Goal: Task Accomplishment & Management: Manage account settings

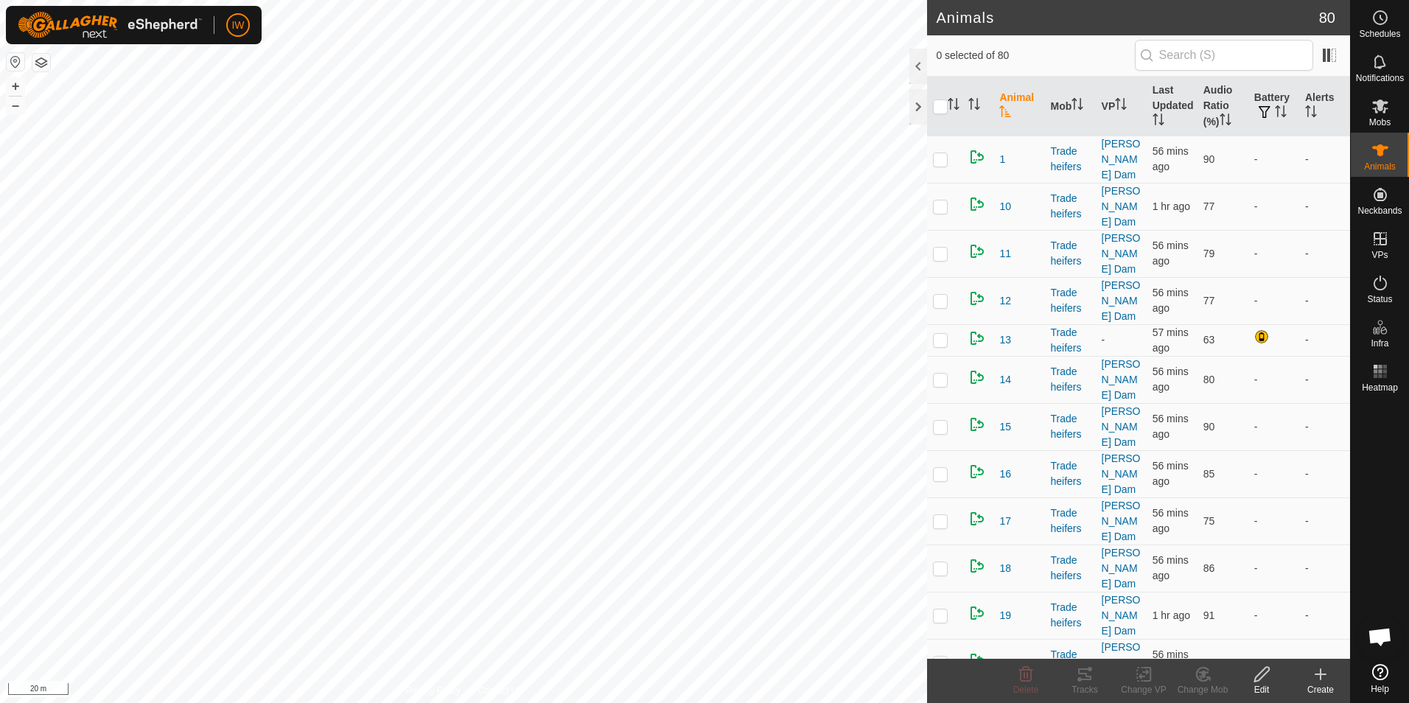
scroll to position [295, 0]
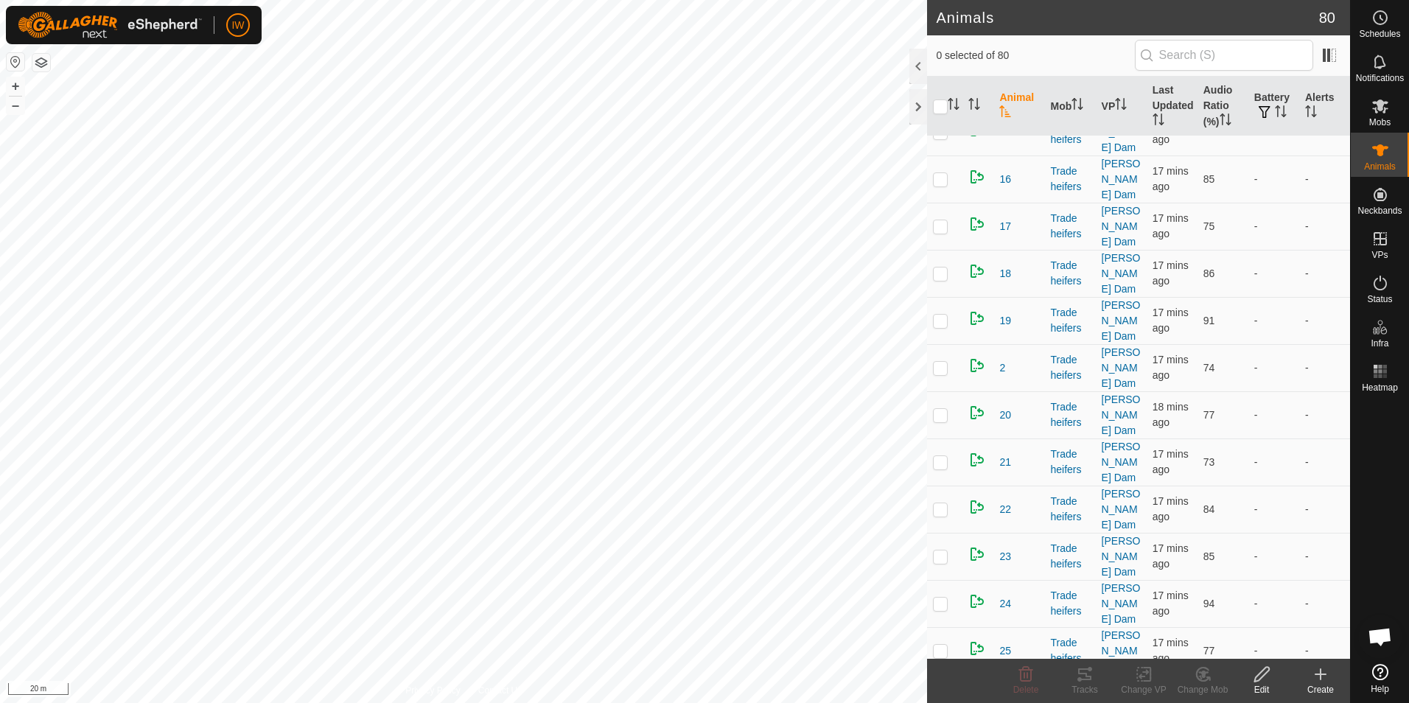
click at [1409, 630] on html "IW Schedules Notifications Mobs Animals Neckbands VPs Status Infra Heatmap Help…" at bounding box center [704, 351] width 1409 height 703
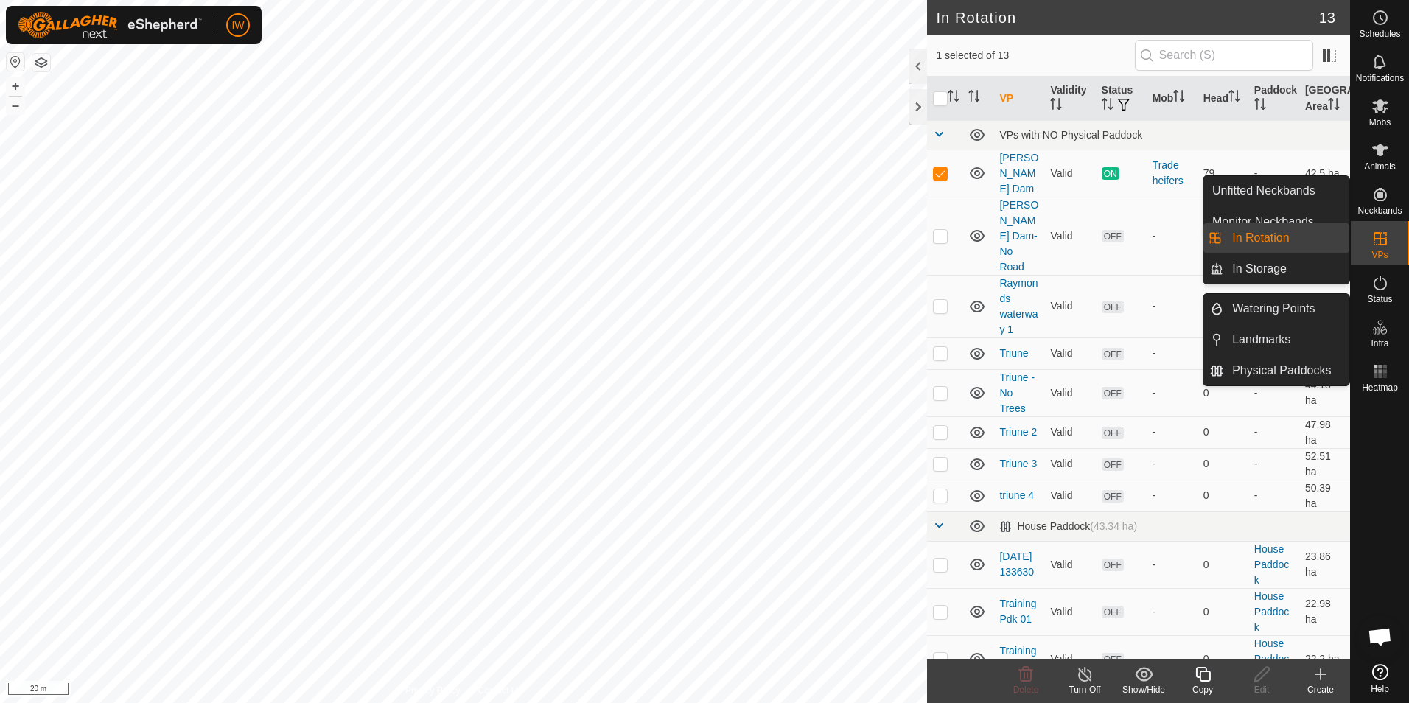
click at [1316, 682] on icon at bounding box center [1321, 675] width 18 height 18
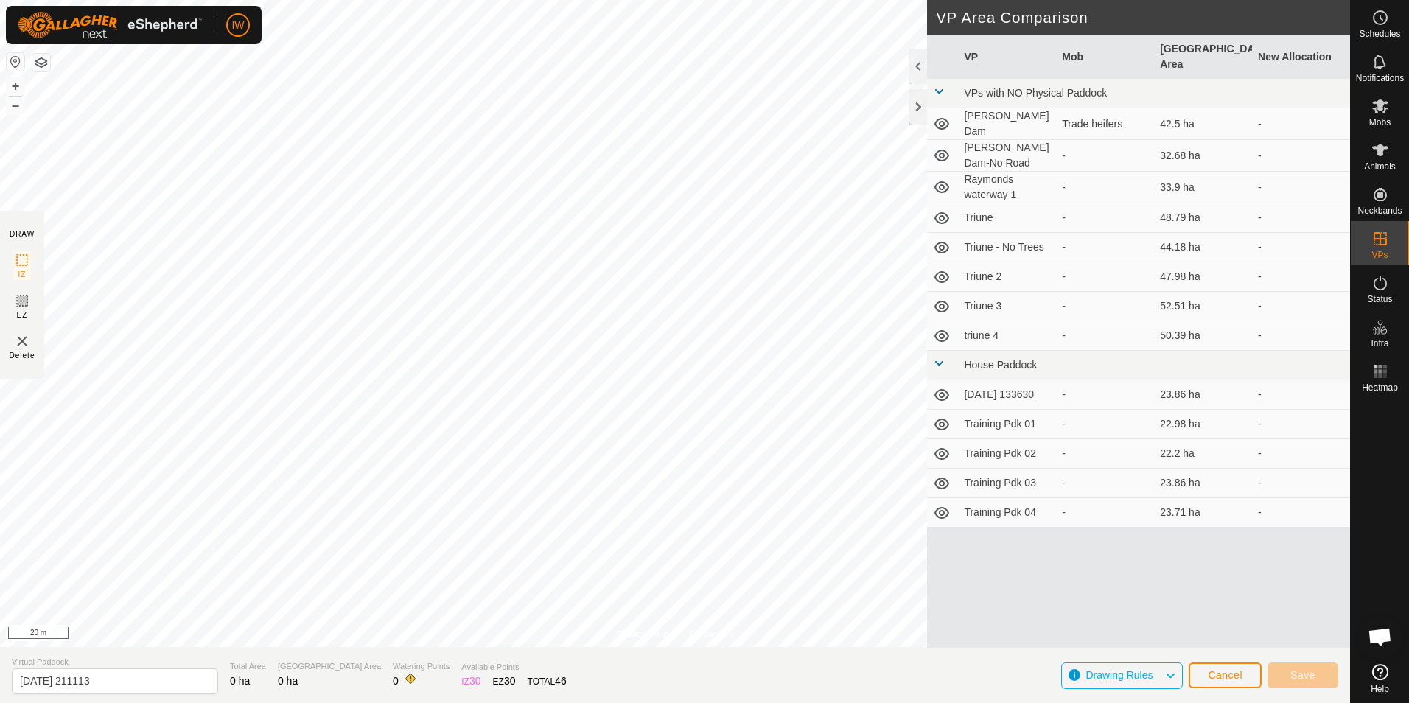
click at [1382, 680] on icon at bounding box center [1381, 672] width 16 height 16
click at [920, 106] on div at bounding box center [919, 106] width 18 height 35
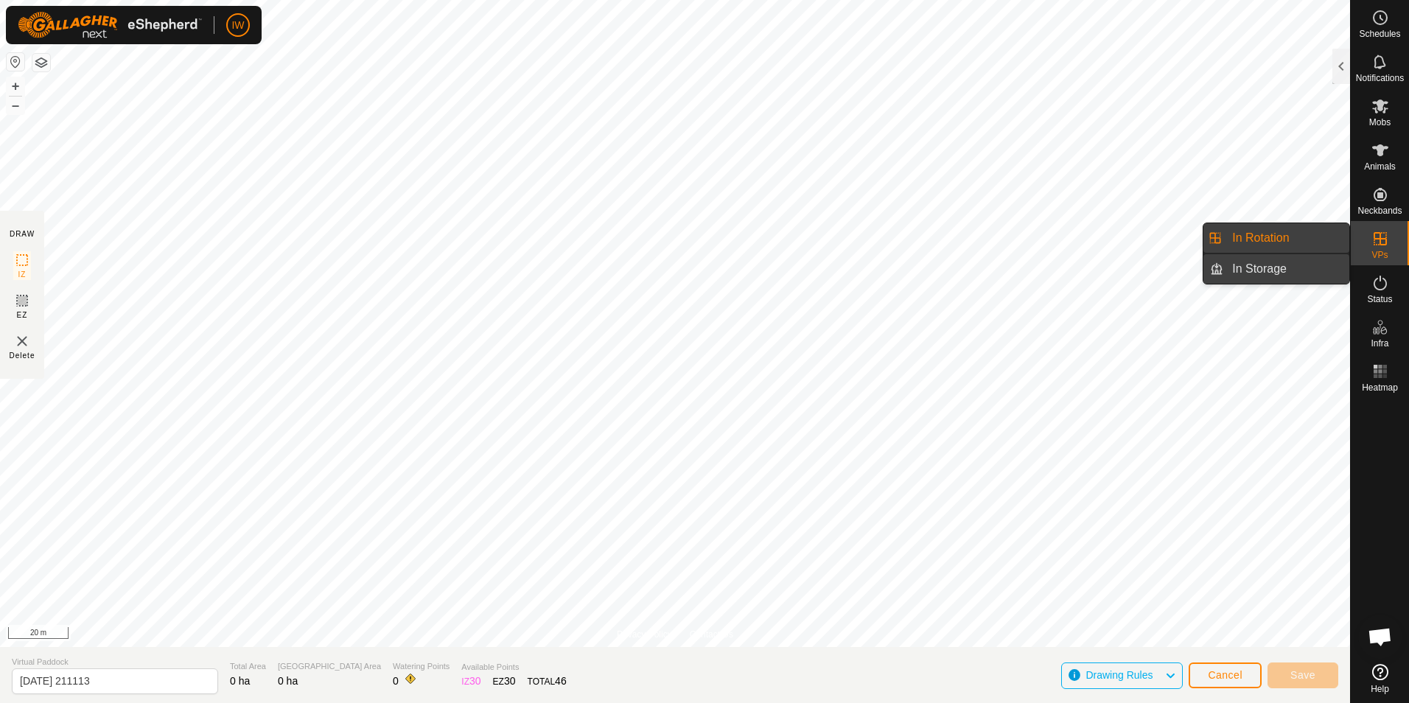
click at [1286, 258] on link "In Storage" at bounding box center [1287, 268] width 126 height 29
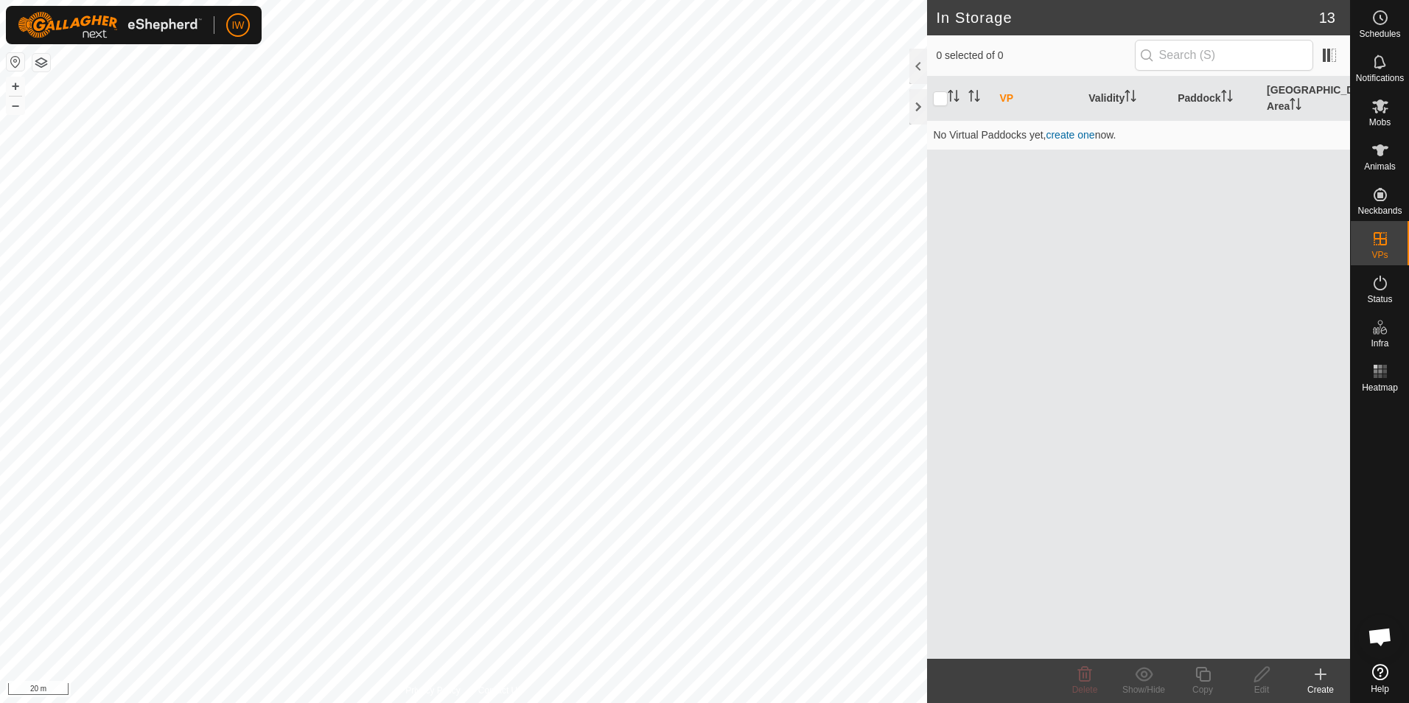
click at [1324, 684] on div "Create" at bounding box center [1321, 689] width 59 height 13
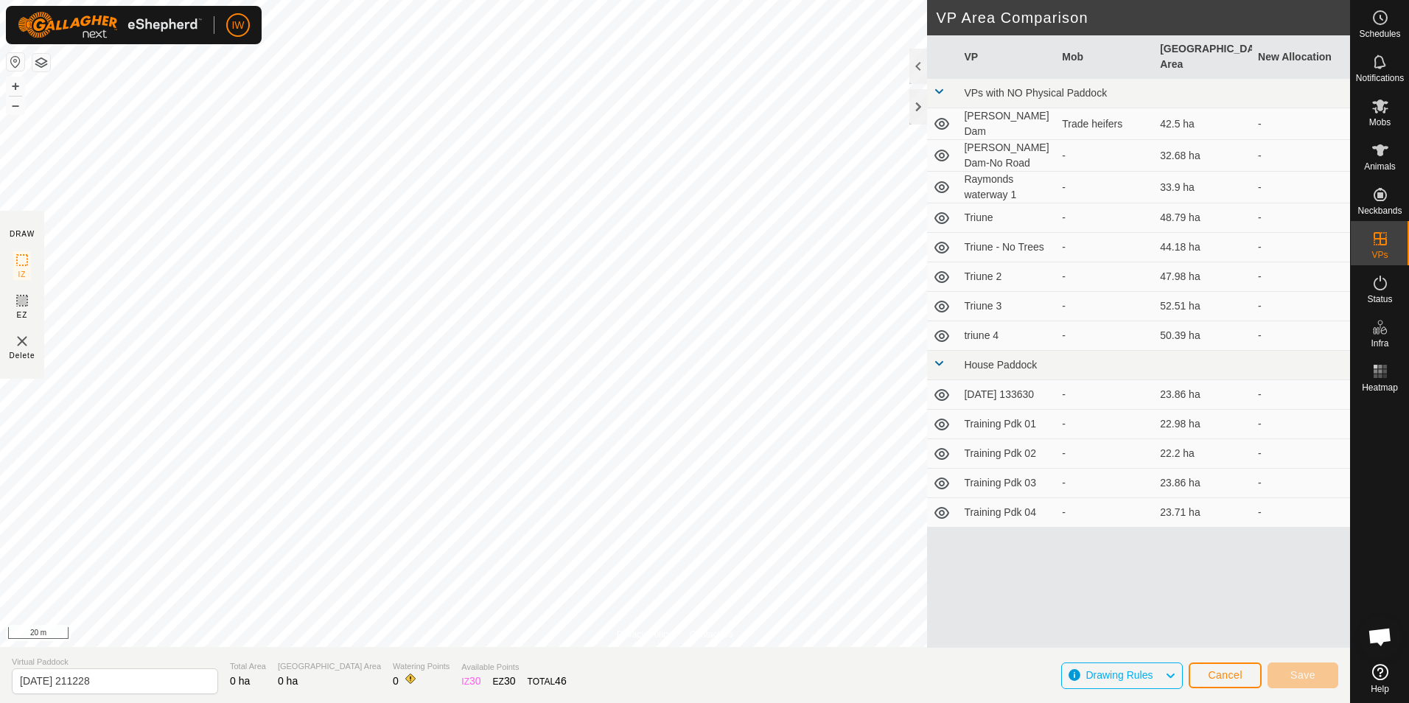
click at [1173, 675] on icon at bounding box center [1171, 675] width 12 height 19
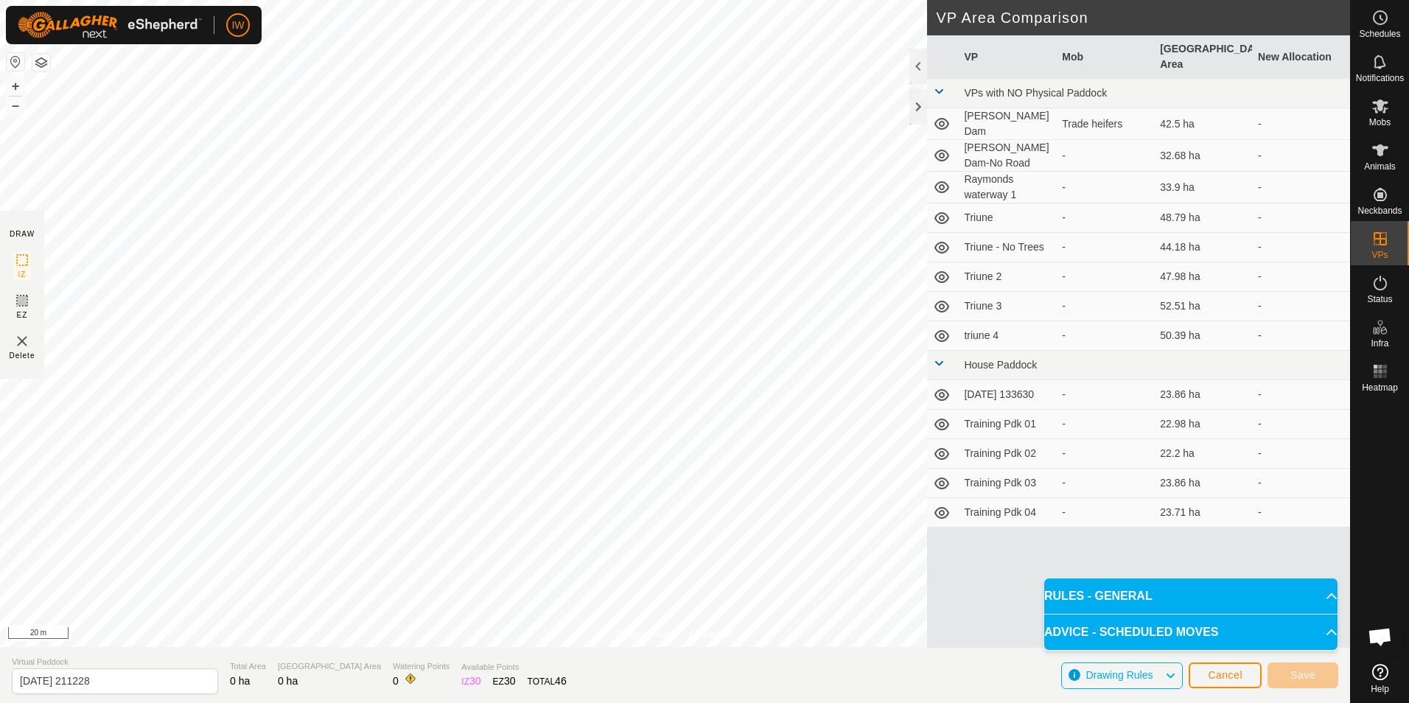
click at [1173, 675] on icon at bounding box center [1171, 675] width 12 height 19
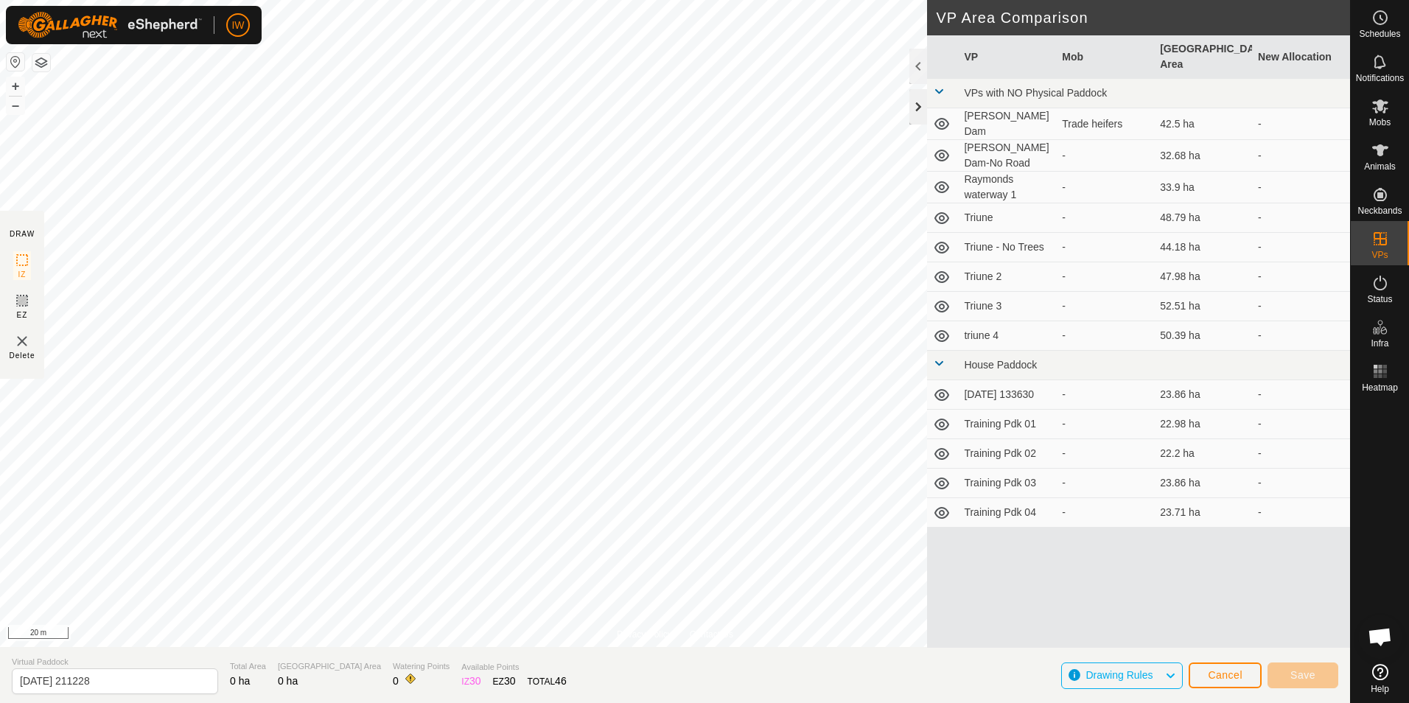
click at [918, 112] on div at bounding box center [919, 106] width 18 height 35
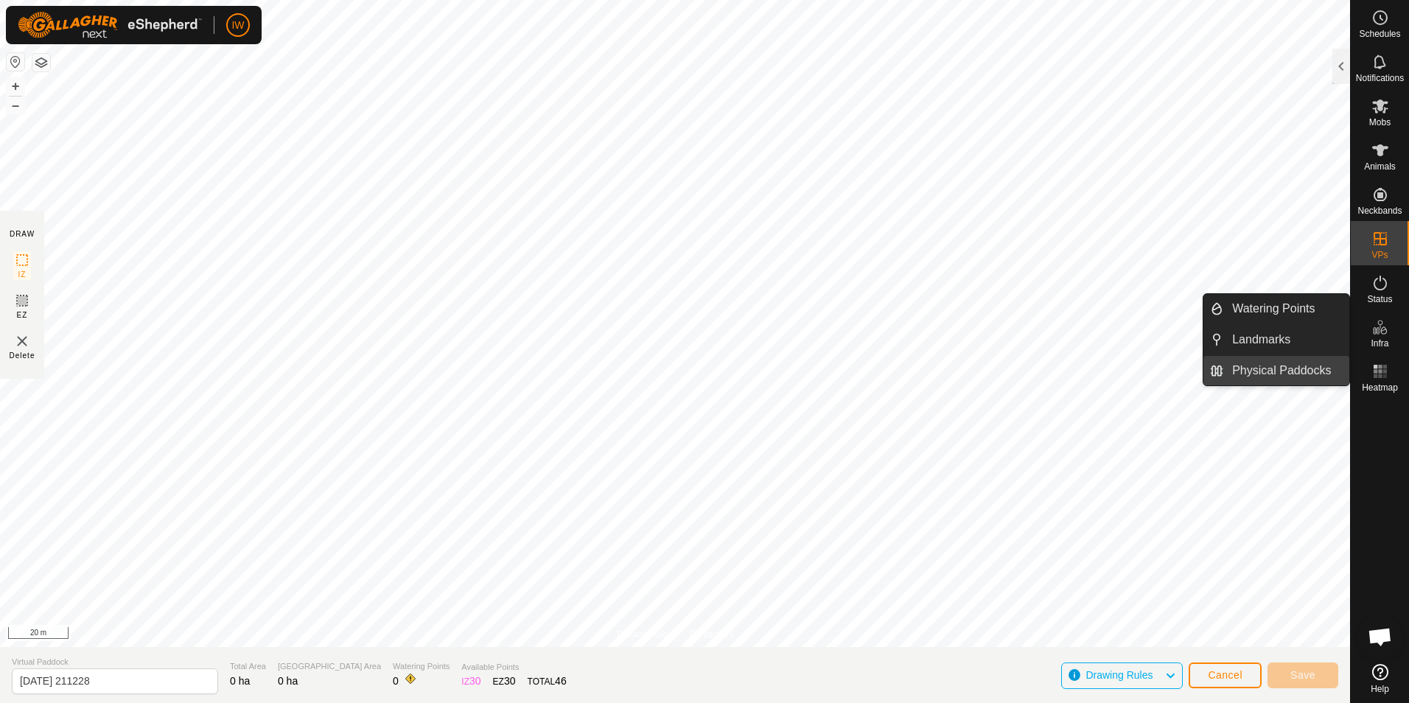
click at [1300, 365] on link "Physical Paddocks" at bounding box center [1287, 370] width 126 height 29
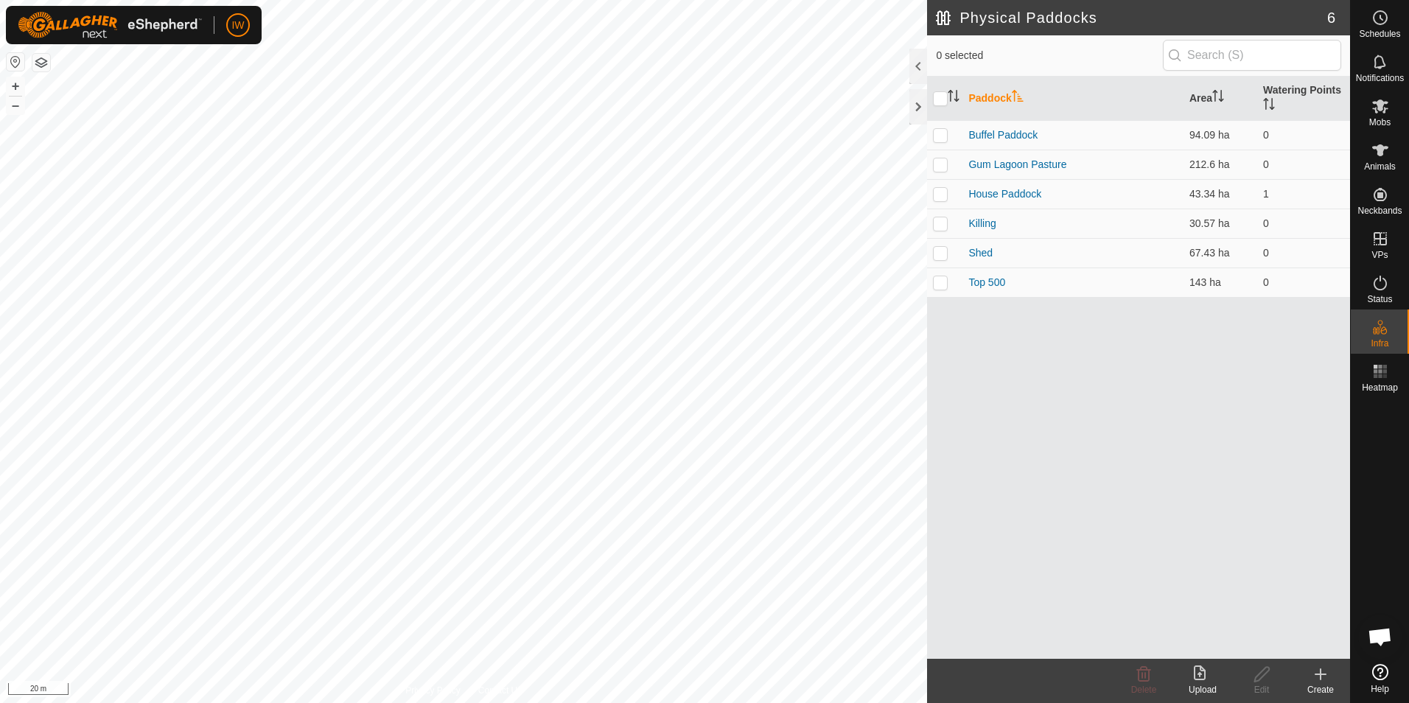
click at [1203, 680] on icon at bounding box center [1200, 673] width 12 height 15
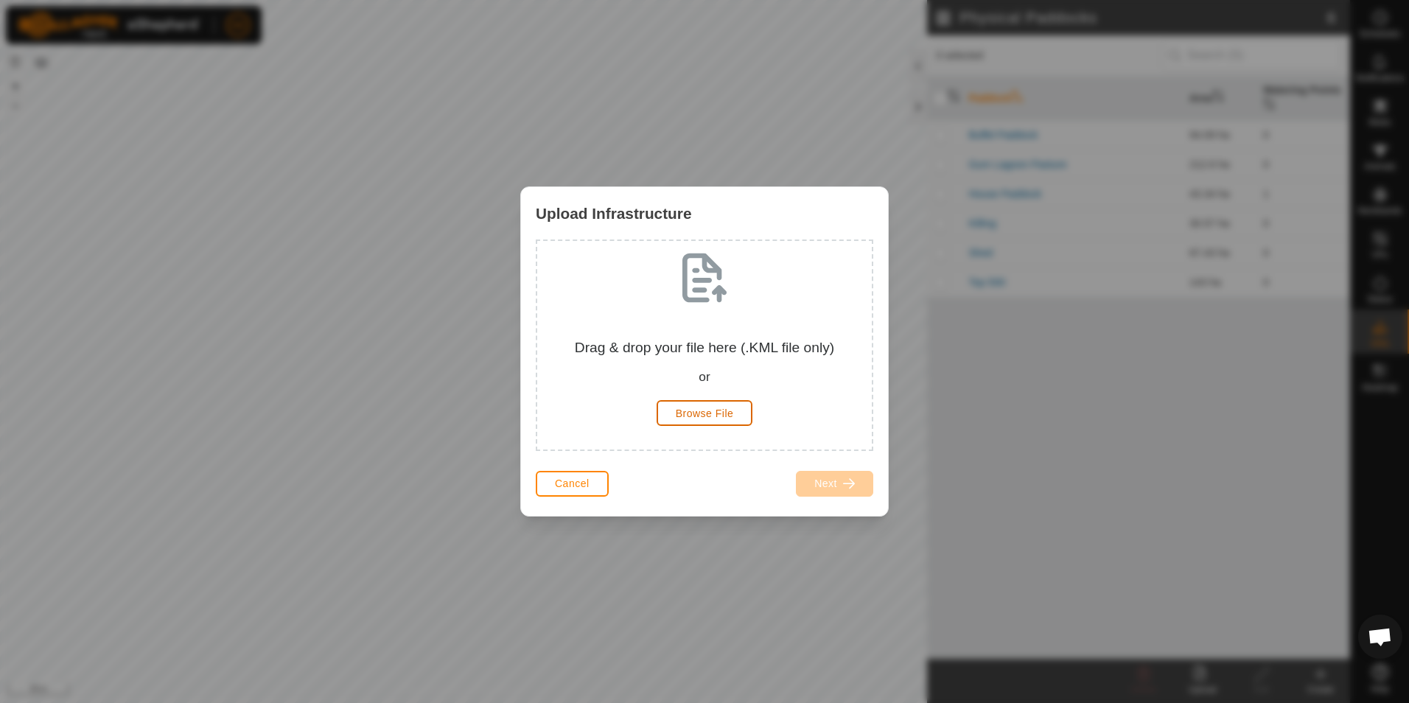
click at [710, 414] on span "Browse File" at bounding box center [705, 414] width 58 height 12
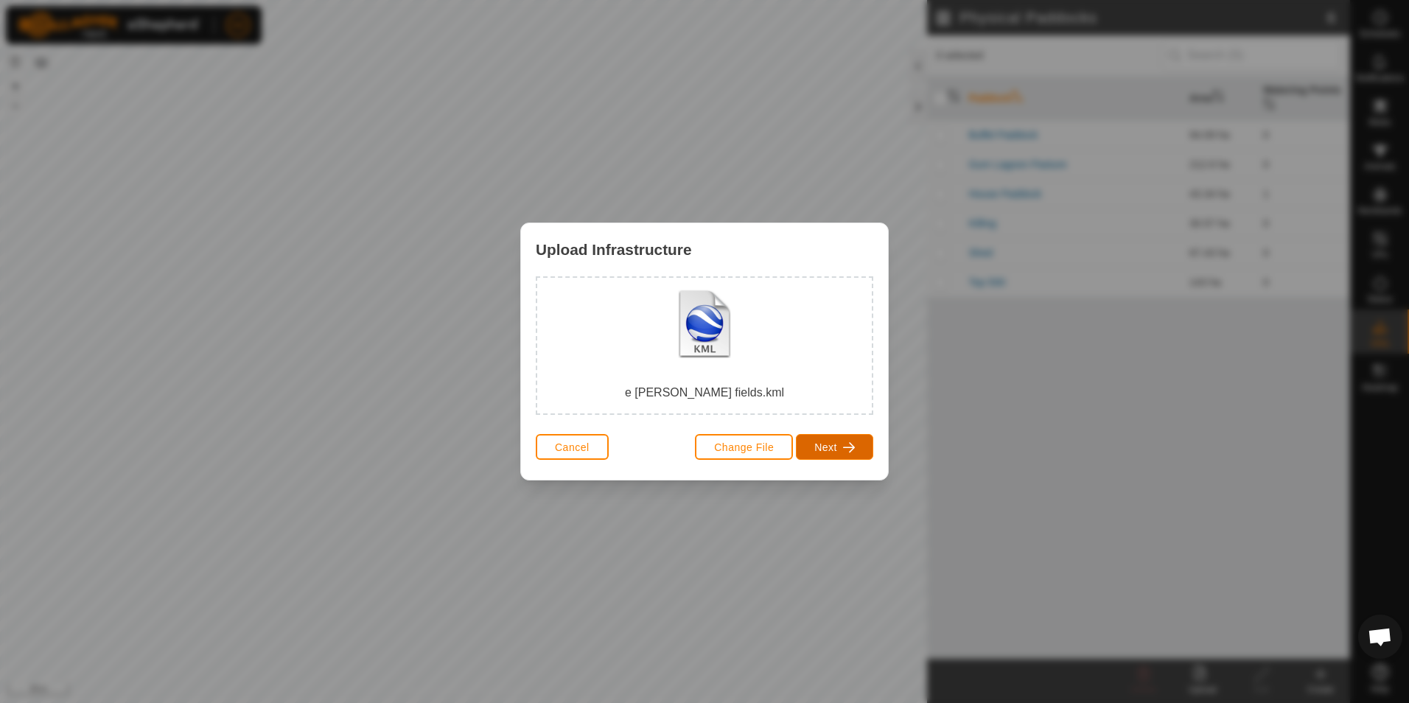
click at [830, 447] on span "Next" at bounding box center [826, 448] width 23 height 12
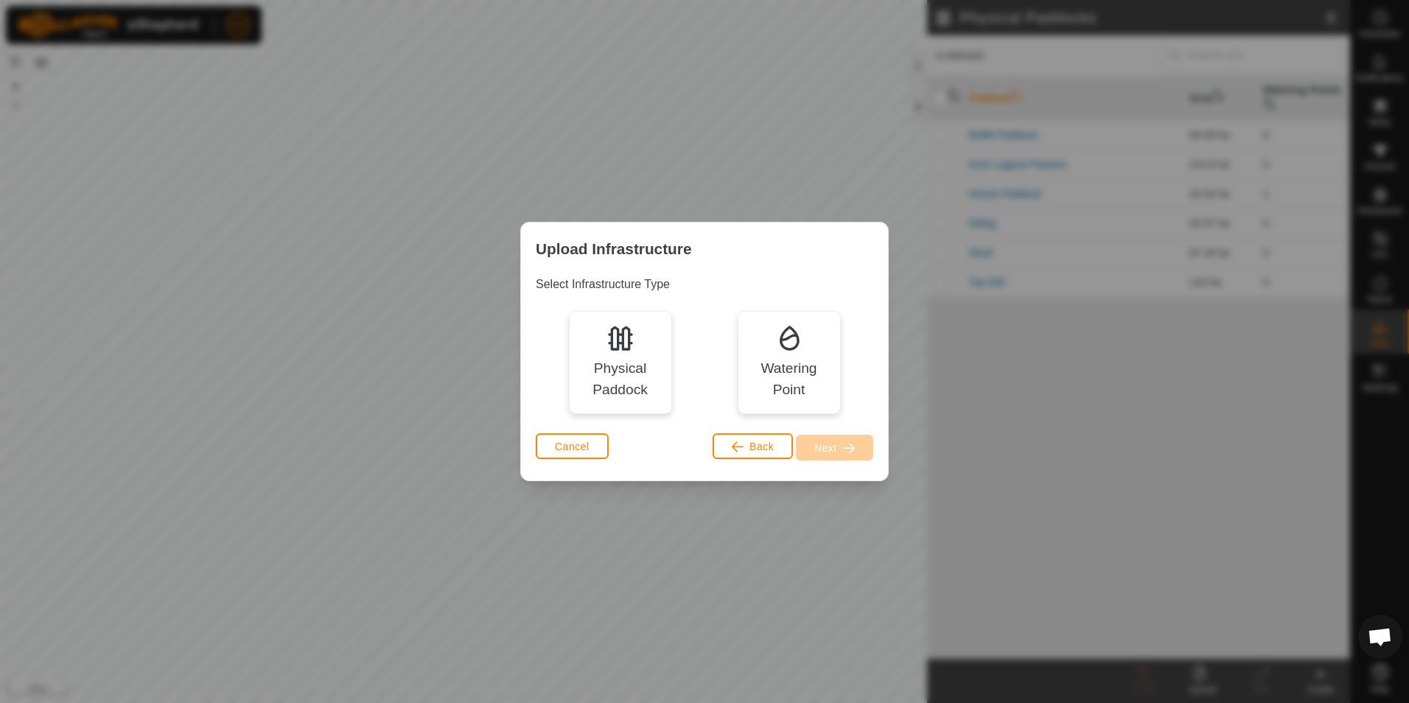
click at [624, 364] on div "Physical Paddock" at bounding box center [620, 379] width 82 height 43
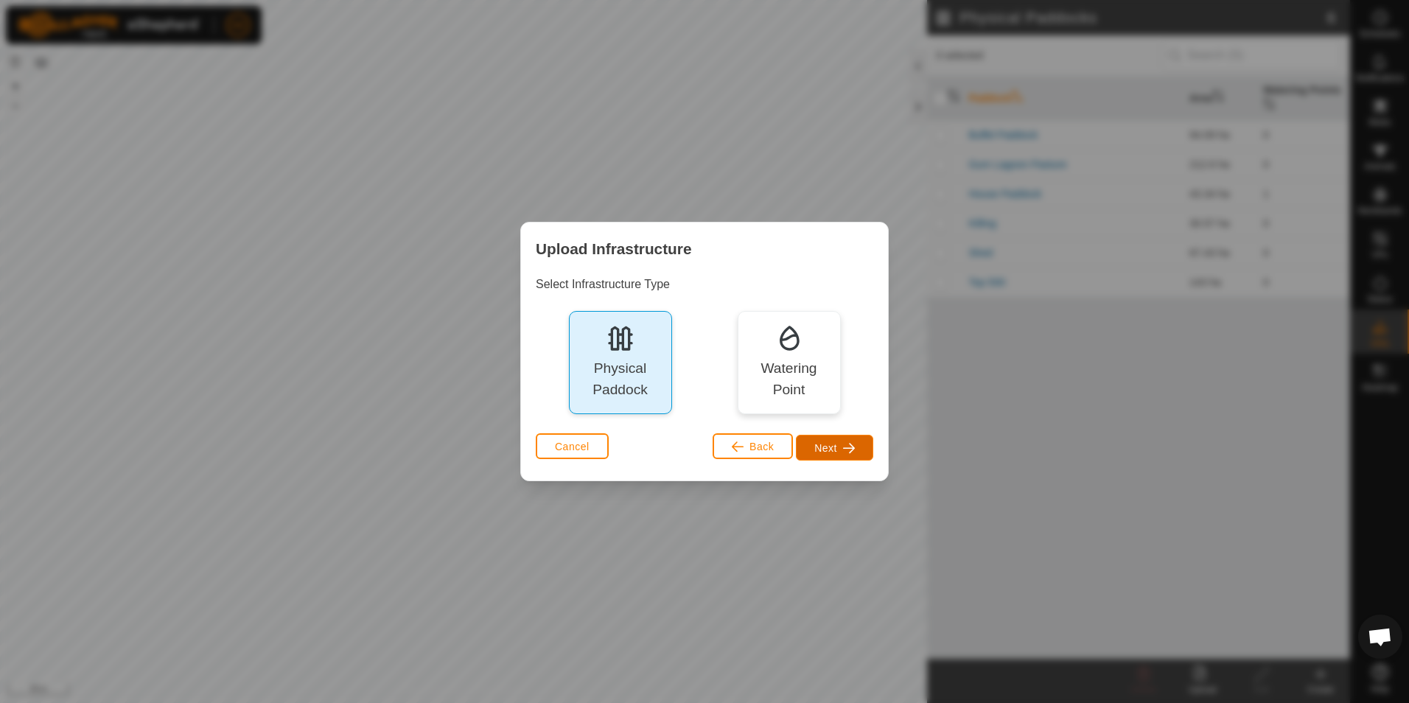
click at [820, 447] on span "Next" at bounding box center [826, 448] width 23 height 12
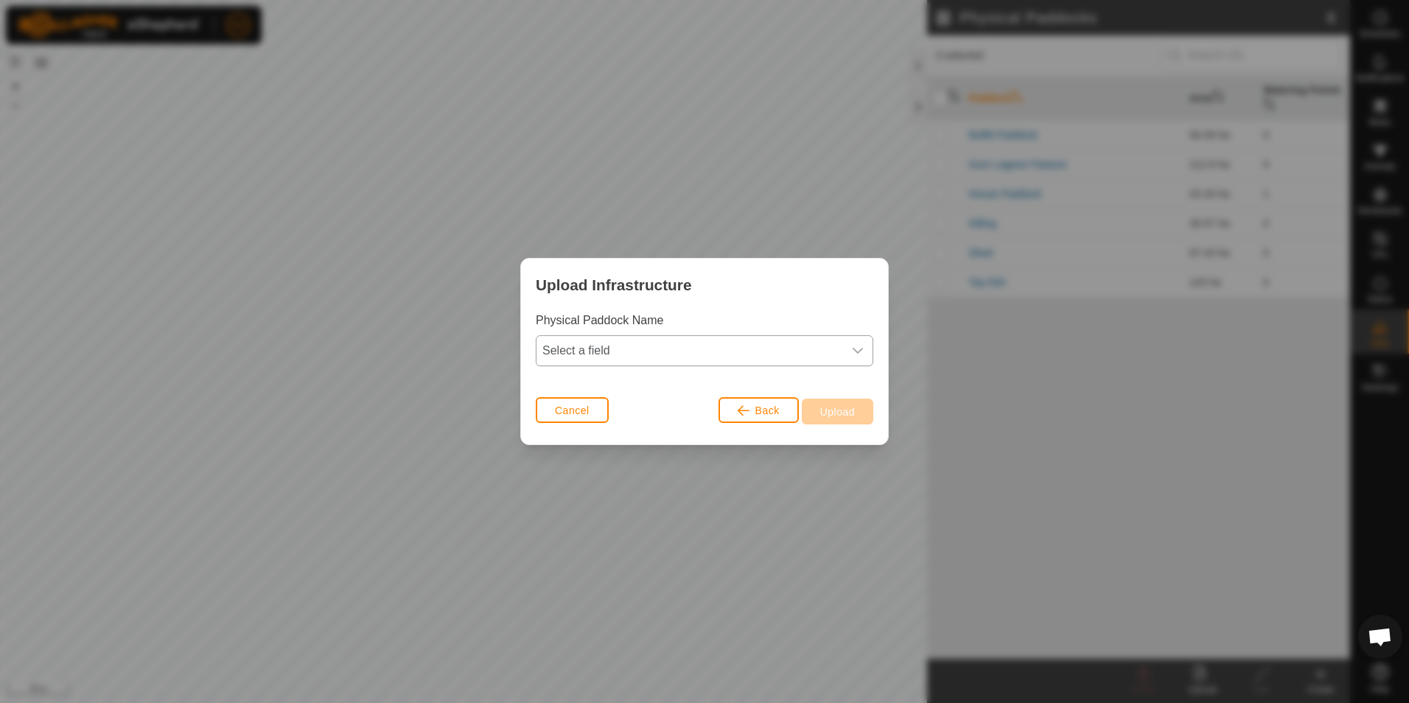
click at [861, 348] on icon "dropdown trigger" at bounding box center [858, 351] width 12 height 12
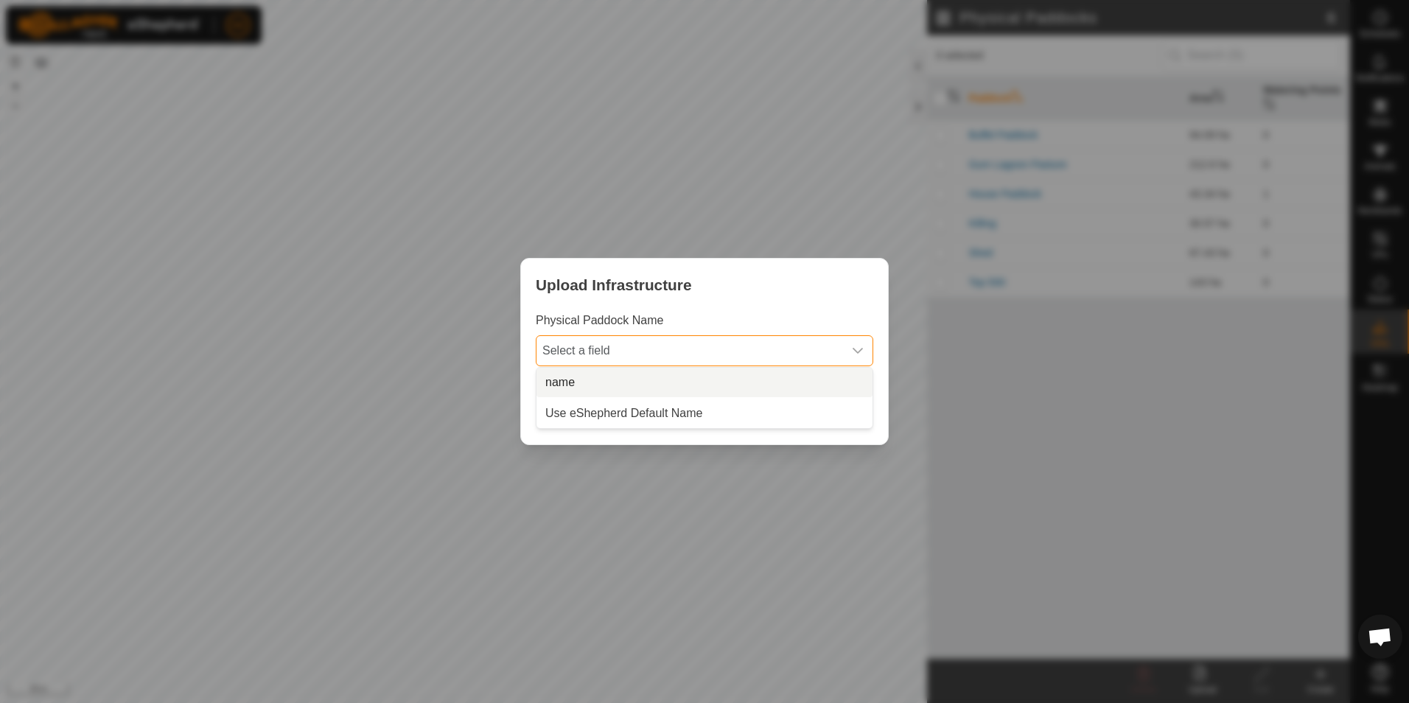
click at [736, 386] on li "name" at bounding box center [705, 382] width 336 height 29
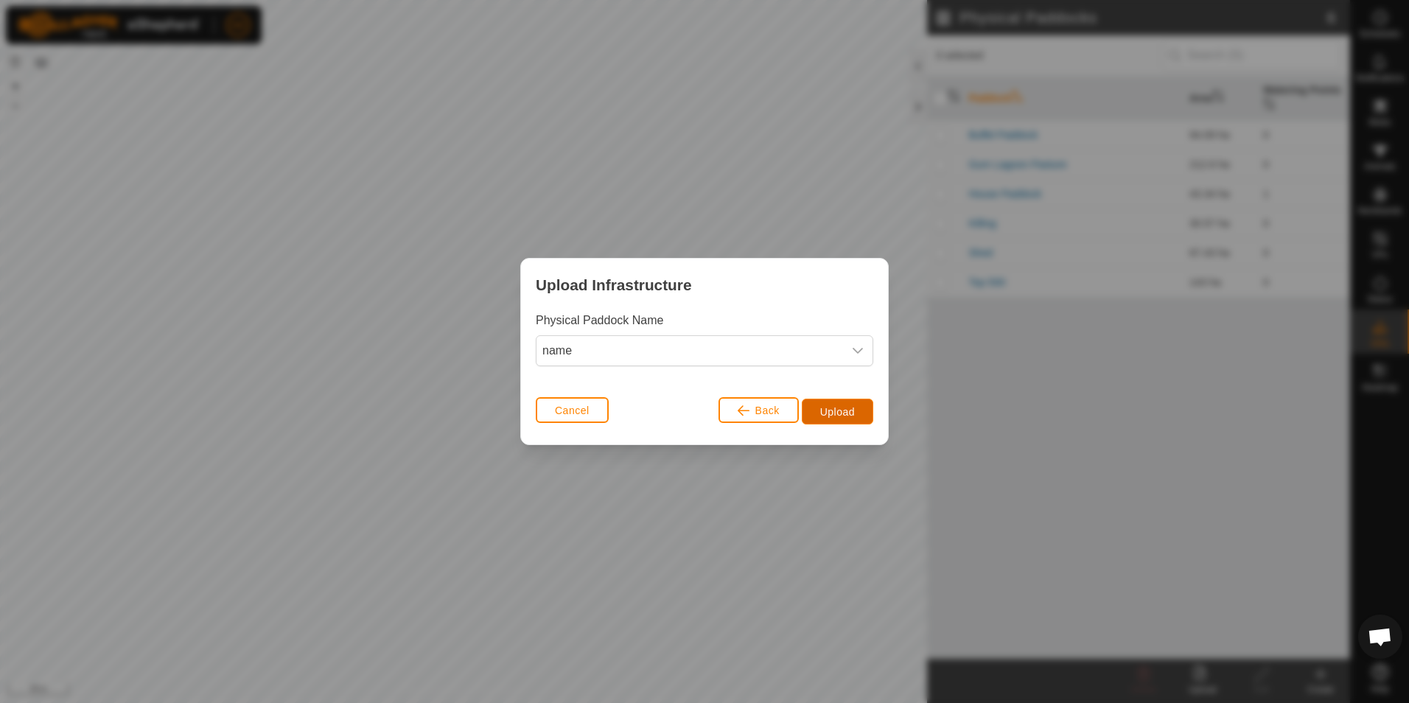
click at [821, 410] on span "Upload" at bounding box center [837, 412] width 35 height 12
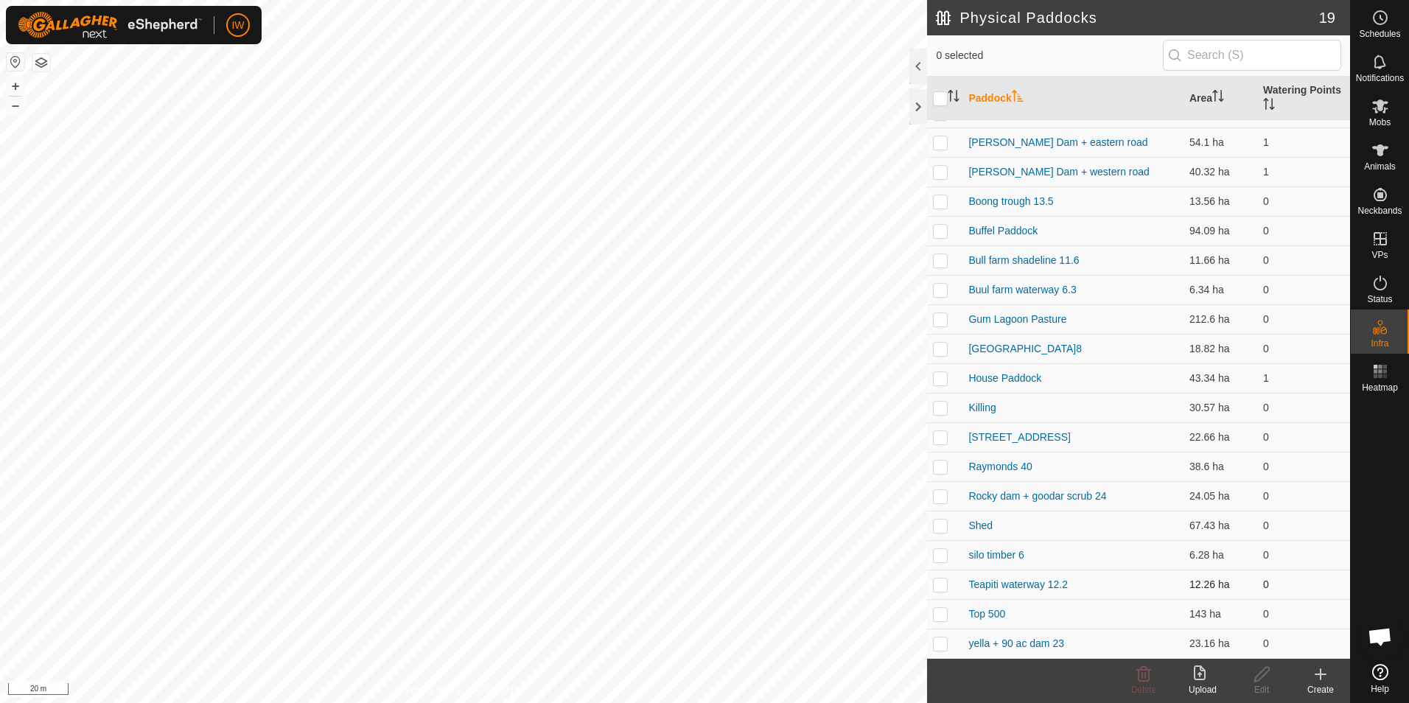
scroll to position [0, 0]
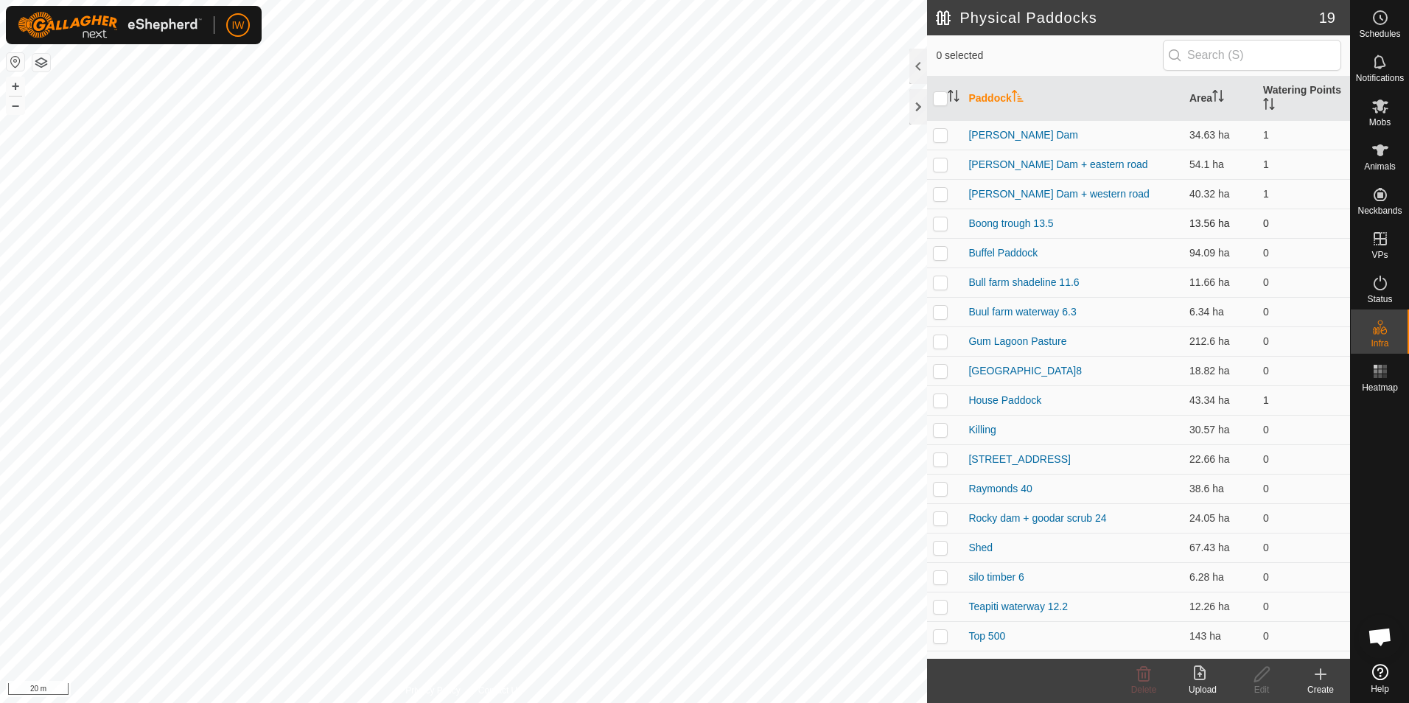
click at [940, 223] on p-checkbox at bounding box center [940, 223] width 15 height 12
checkbox input "true"
click at [947, 256] on p-checkbox at bounding box center [940, 253] width 15 height 12
checkbox input "true"
click at [942, 290] on td at bounding box center [944, 282] width 35 height 29
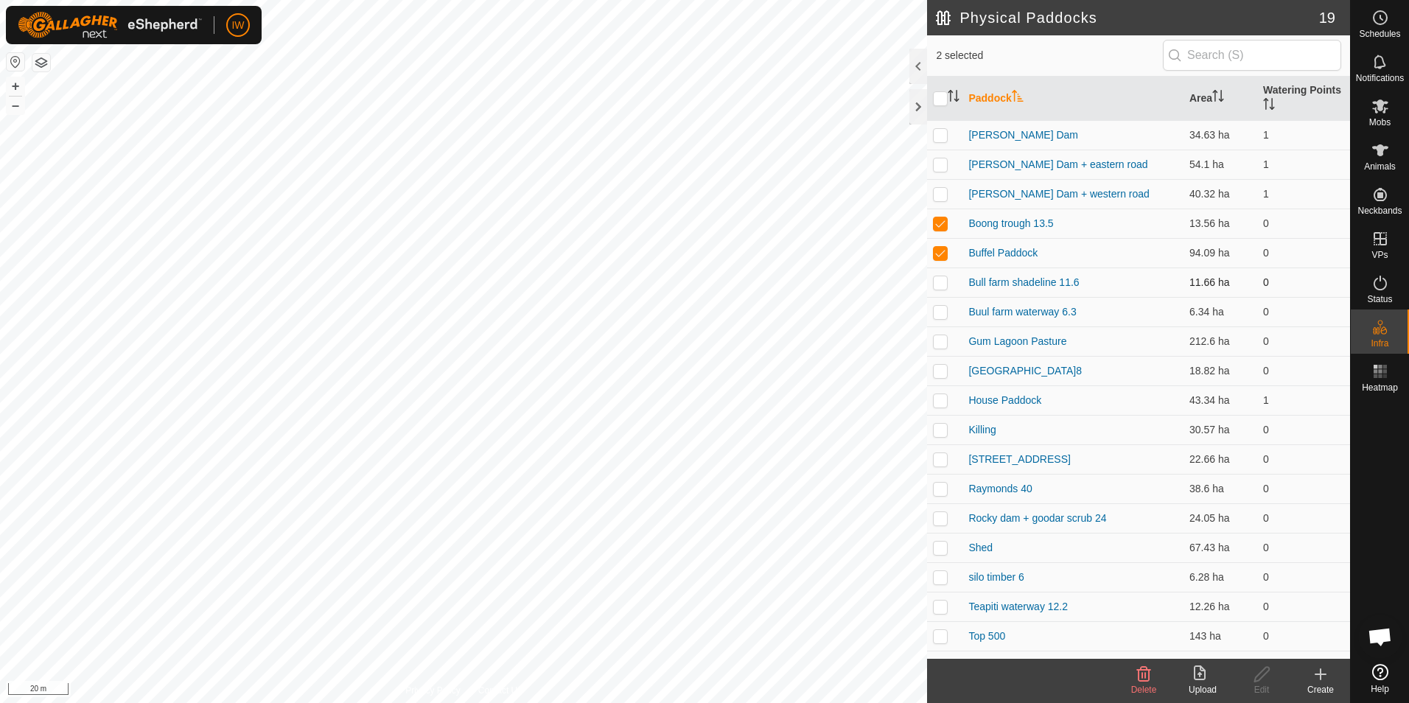
checkbox input "true"
click at [941, 310] on p-checkbox at bounding box center [940, 312] width 15 height 12
checkbox input "true"
click at [942, 349] on td at bounding box center [944, 341] width 35 height 29
checkbox input "true"
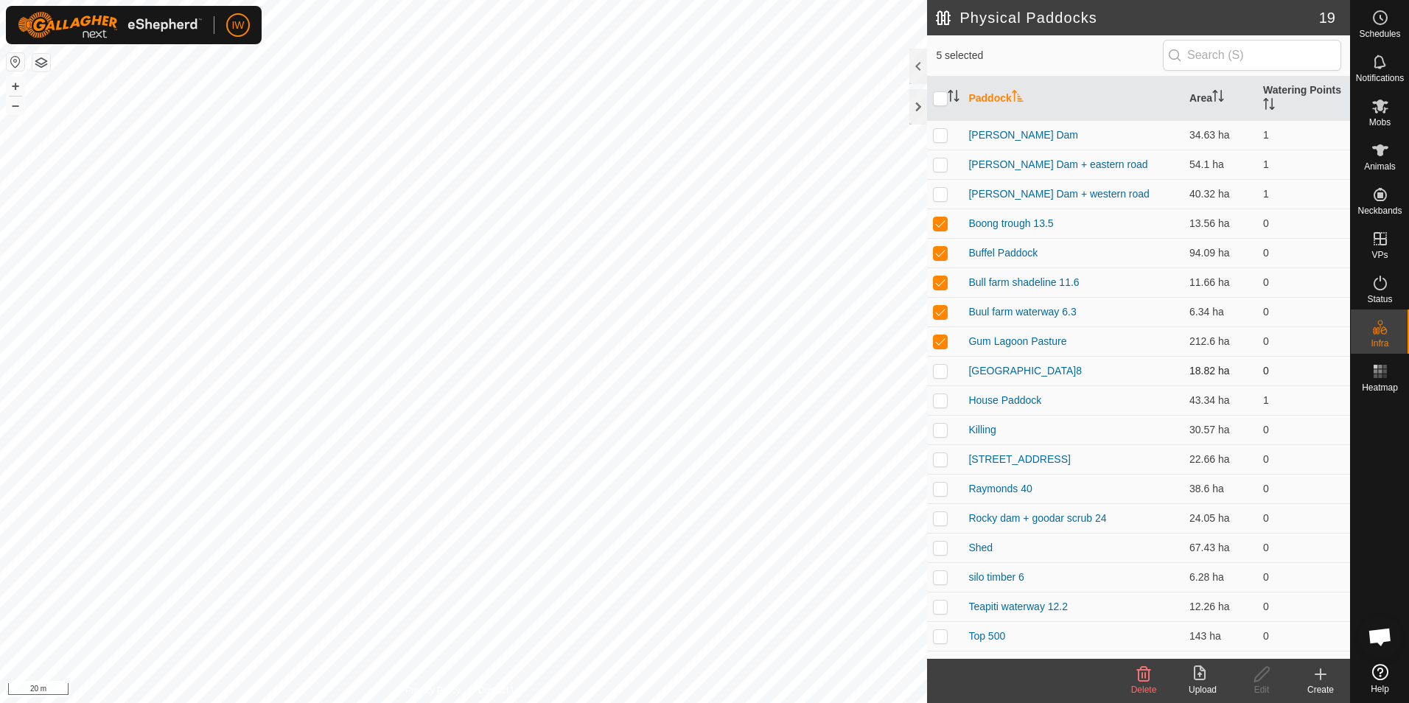
click at [942, 371] on p-checkbox at bounding box center [940, 371] width 15 height 12
checkbox input "true"
click at [946, 404] on p-checkbox at bounding box center [940, 400] width 15 height 12
checkbox input "true"
click at [939, 430] on p-checkbox at bounding box center [940, 430] width 15 height 12
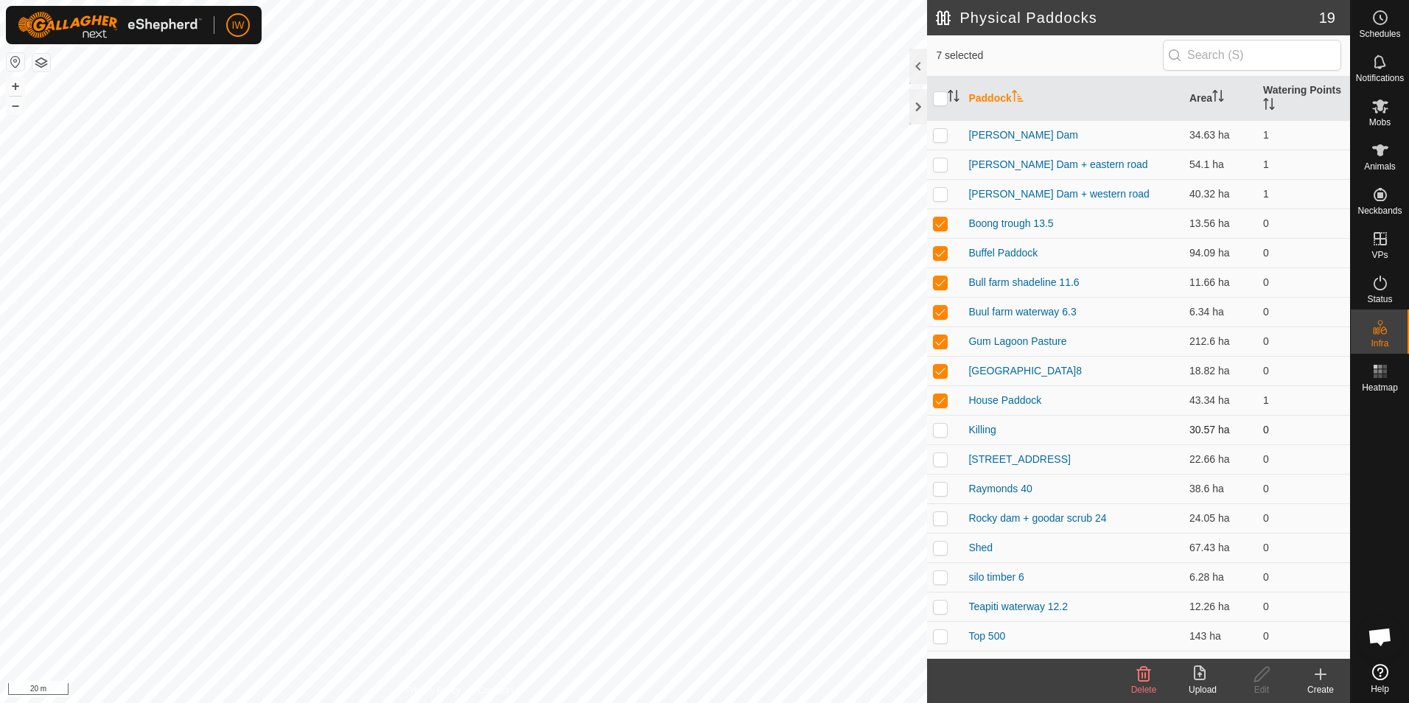
checkbox input "true"
click at [940, 454] on p-checkbox at bounding box center [940, 459] width 15 height 12
checkbox input "true"
click at [934, 422] on td at bounding box center [944, 429] width 35 height 29
checkbox input "false"
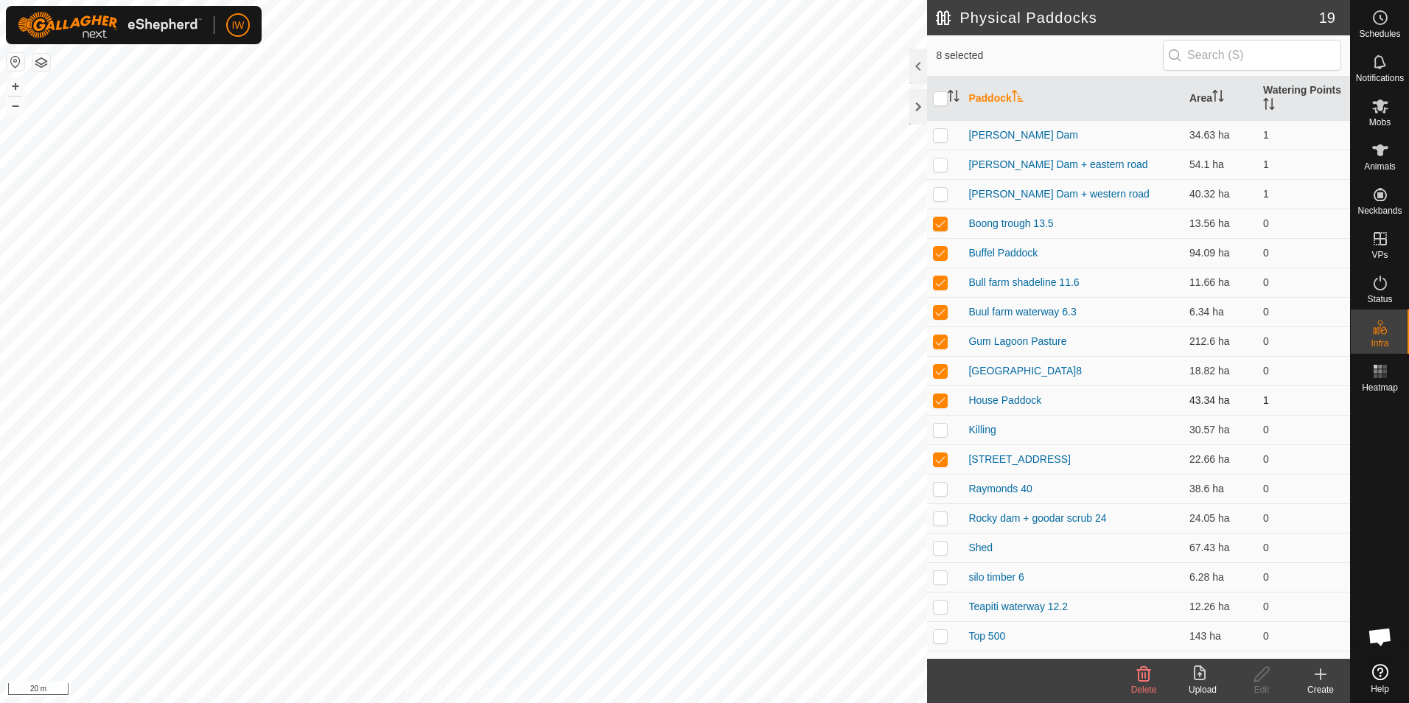
click at [943, 399] on p-checkbox at bounding box center [940, 400] width 15 height 12
checkbox input "false"
click at [940, 342] on p-checkbox at bounding box center [940, 341] width 15 height 12
checkbox input "false"
click at [940, 249] on p-checkbox at bounding box center [940, 253] width 15 height 12
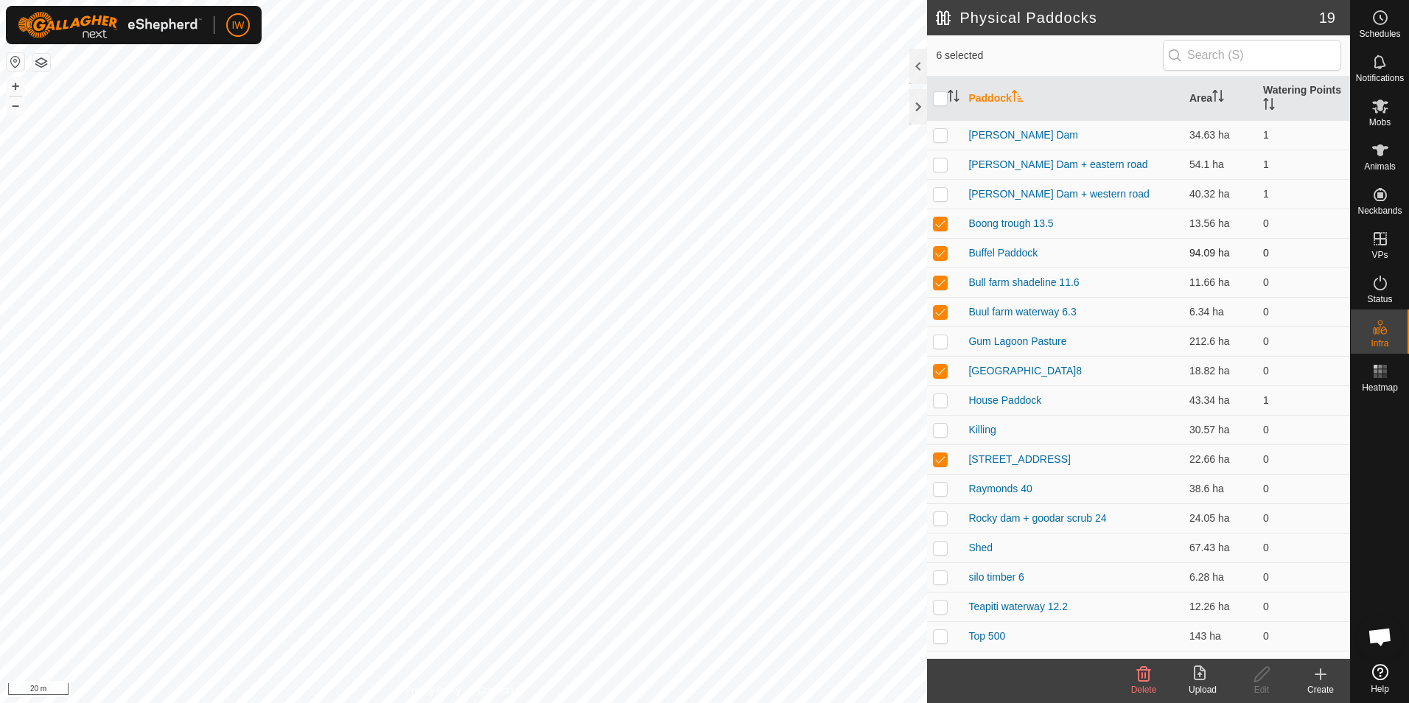
checkbox input "false"
click at [940, 491] on p-checkbox at bounding box center [940, 489] width 15 height 12
checkbox input "true"
click at [941, 515] on p-checkbox at bounding box center [940, 518] width 15 height 12
checkbox input "true"
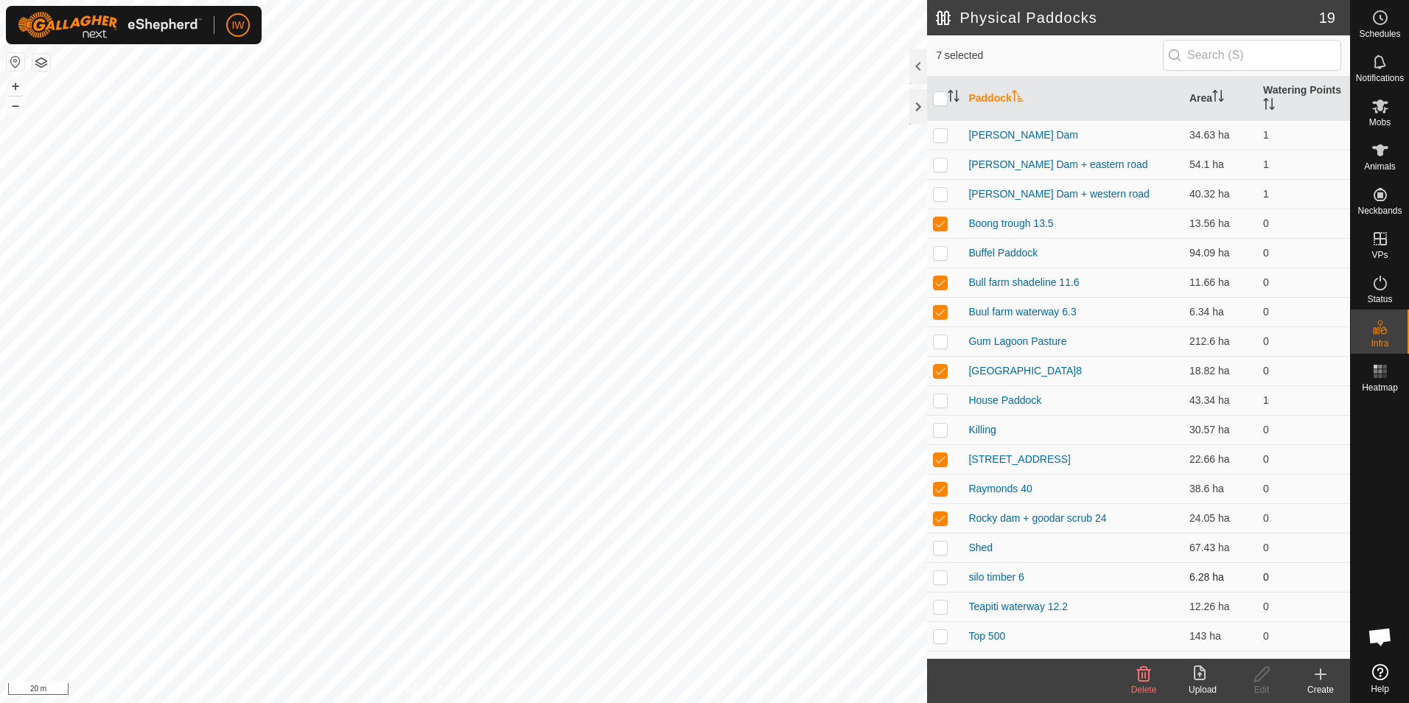
click at [942, 580] on p-checkbox at bounding box center [940, 577] width 15 height 12
checkbox input "true"
click at [942, 607] on p-checkbox at bounding box center [940, 607] width 15 height 12
checkbox input "true"
click at [1140, 675] on icon at bounding box center [1144, 675] width 18 height 18
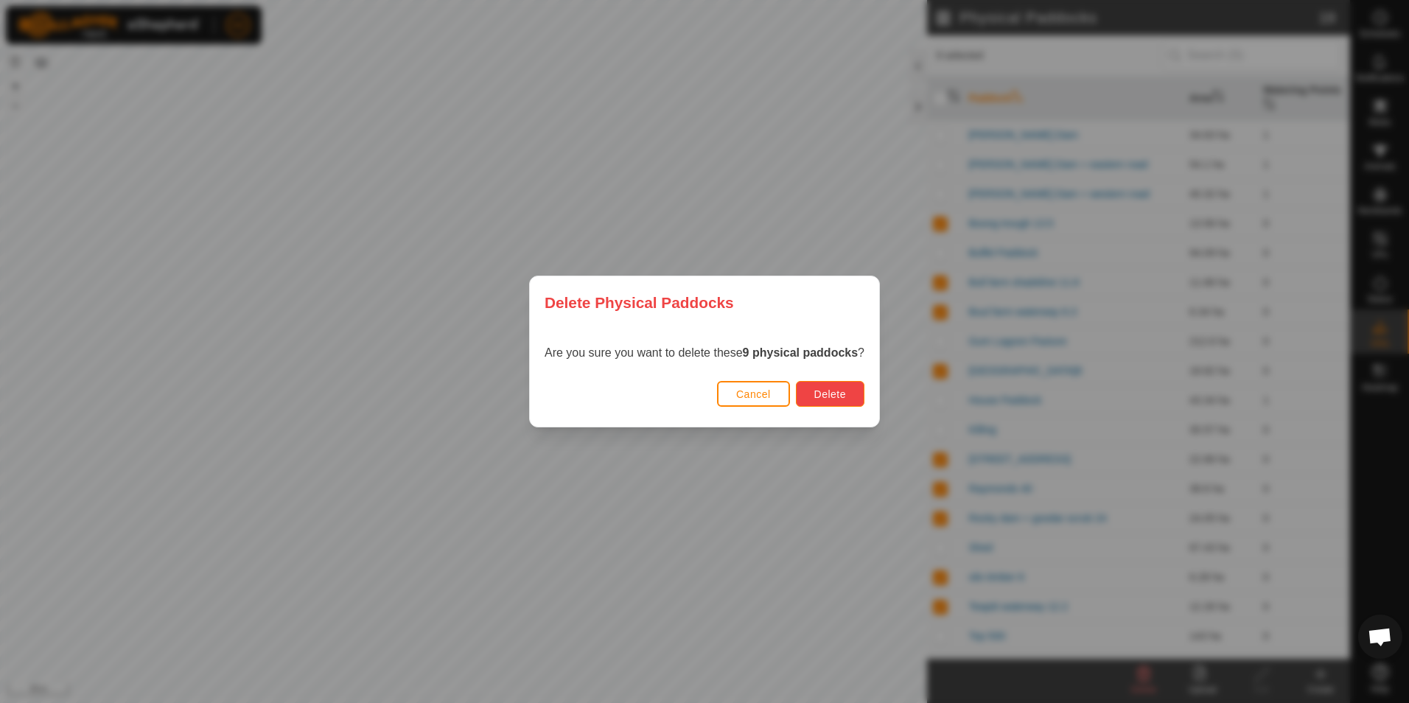
click at [832, 392] on span "Delete" at bounding box center [831, 394] width 32 height 12
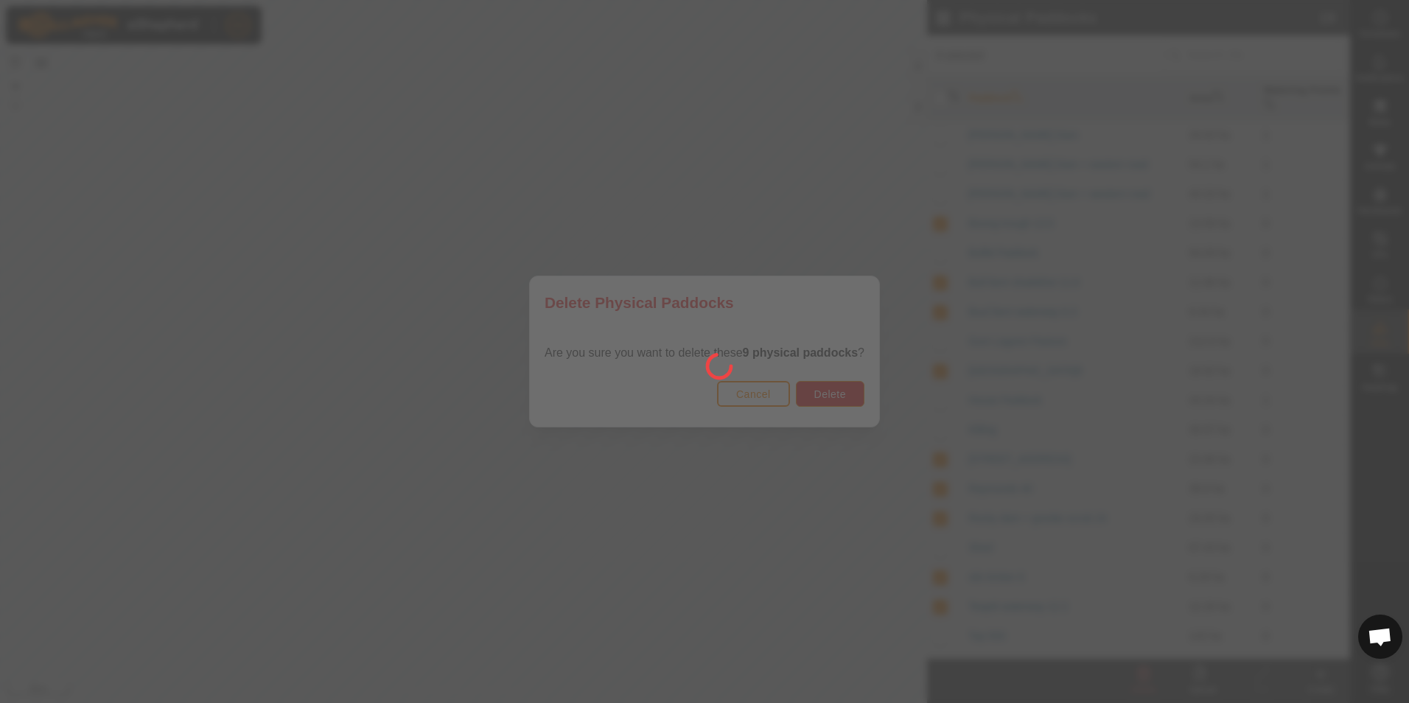
checkbox input "false"
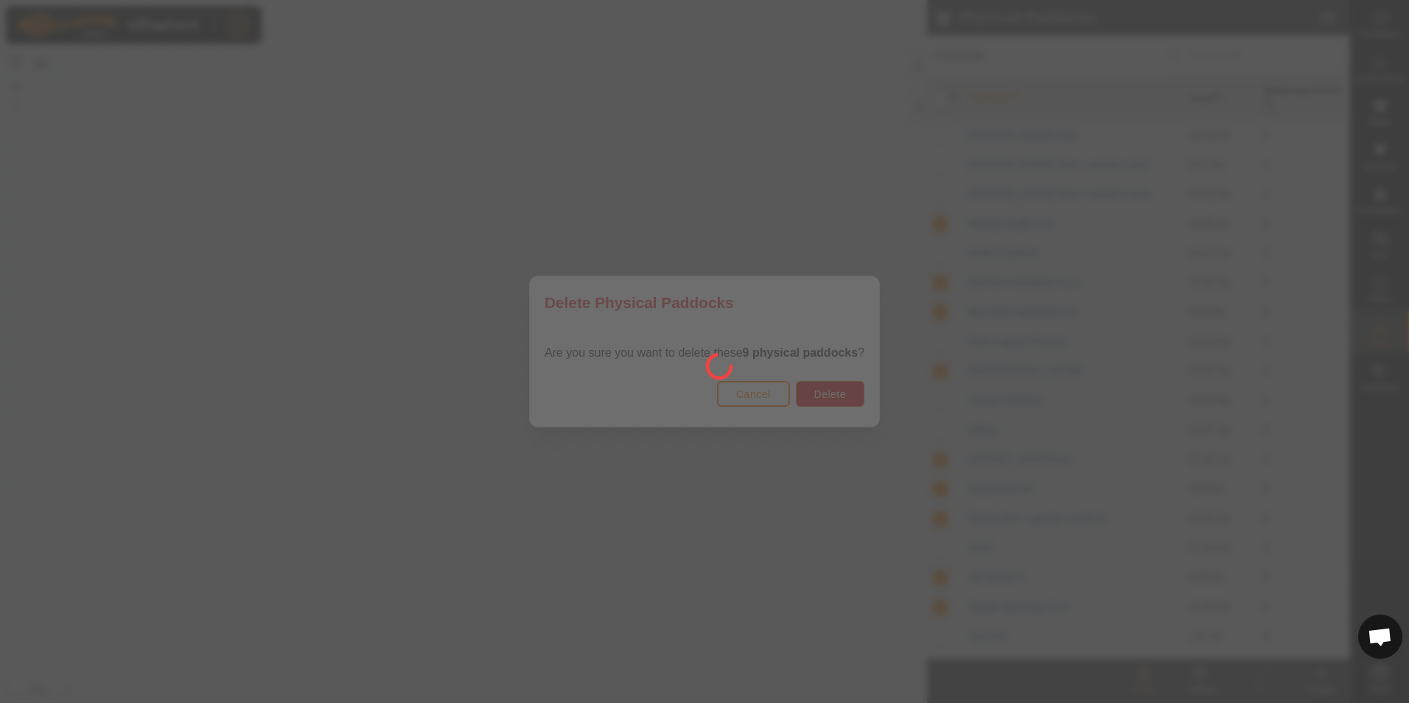
checkbox input "false"
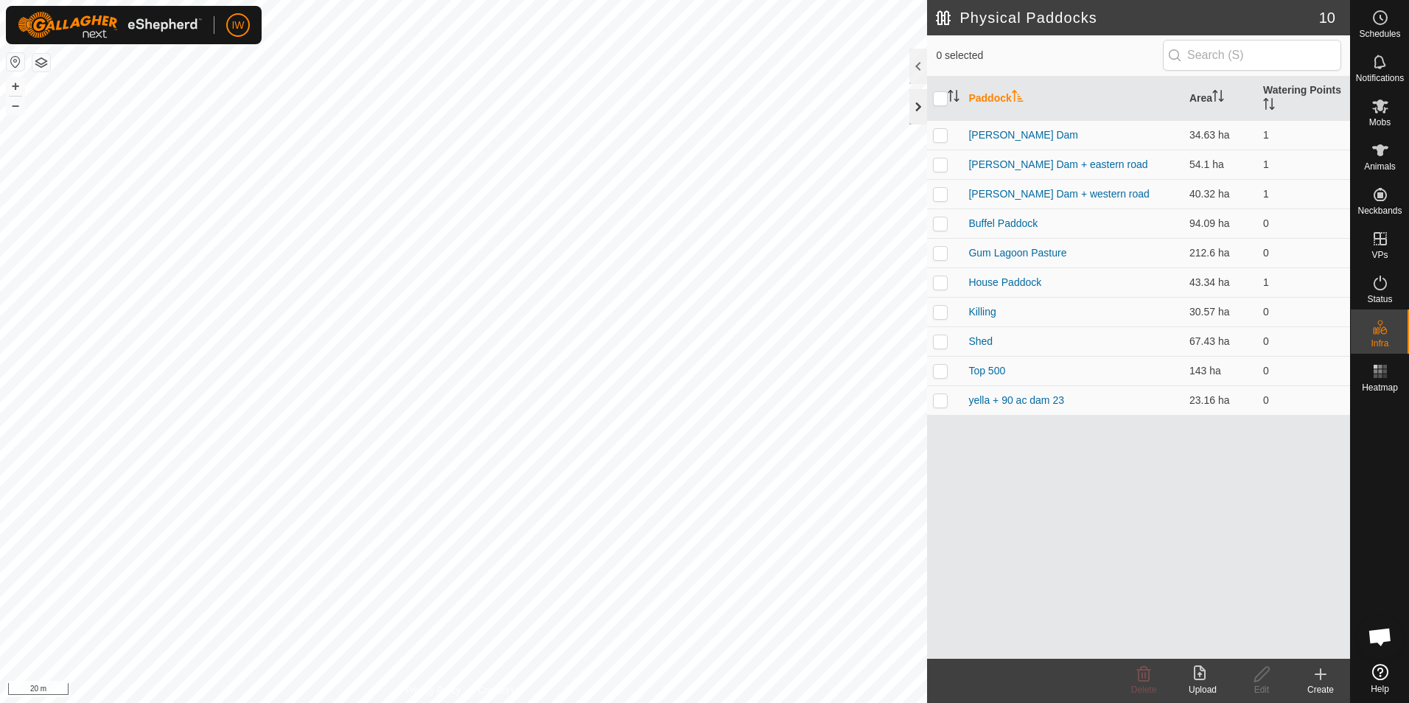
click at [919, 99] on div at bounding box center [919, 106] width 18 height 35
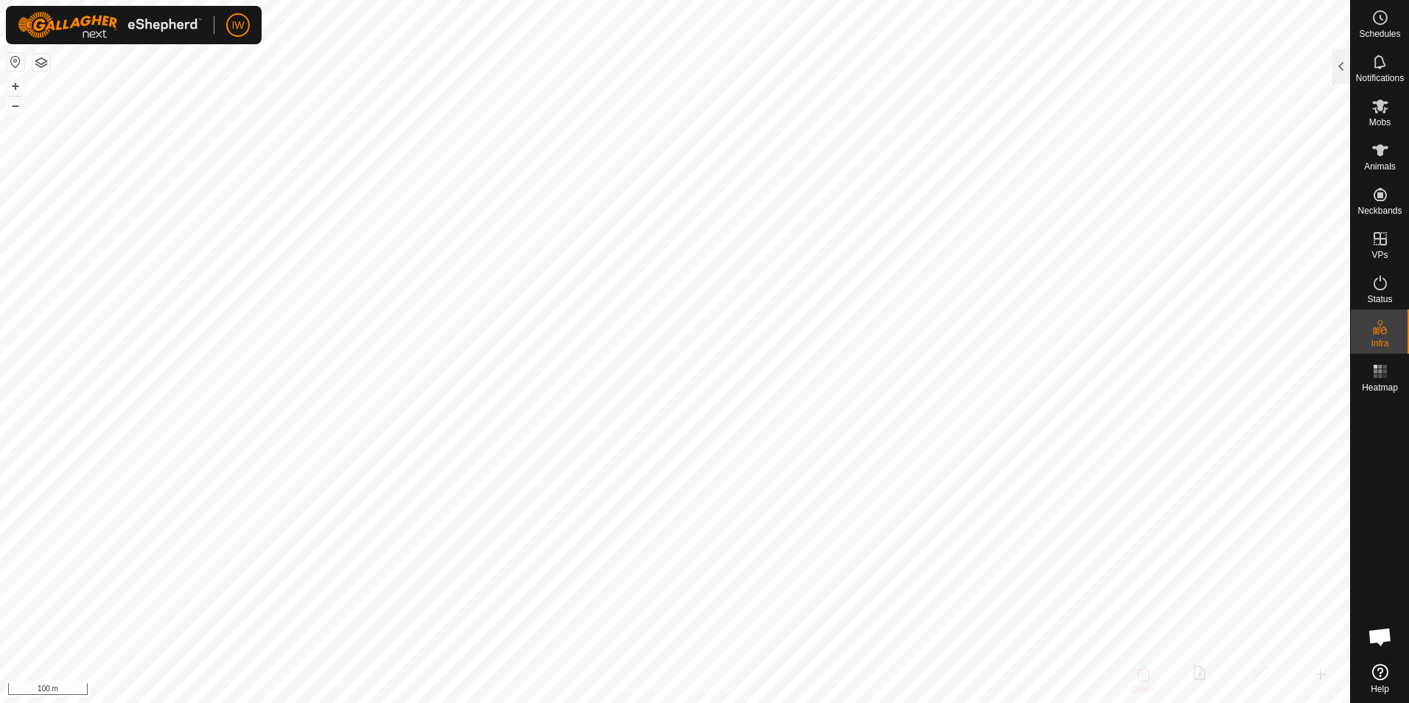
click at [806, 703] on html "IW Schedules Notifications Mobs Animals Neckbands VPs Status Infra Heatmap Help…" at bounding box center [704, 351] width 1409 height 703
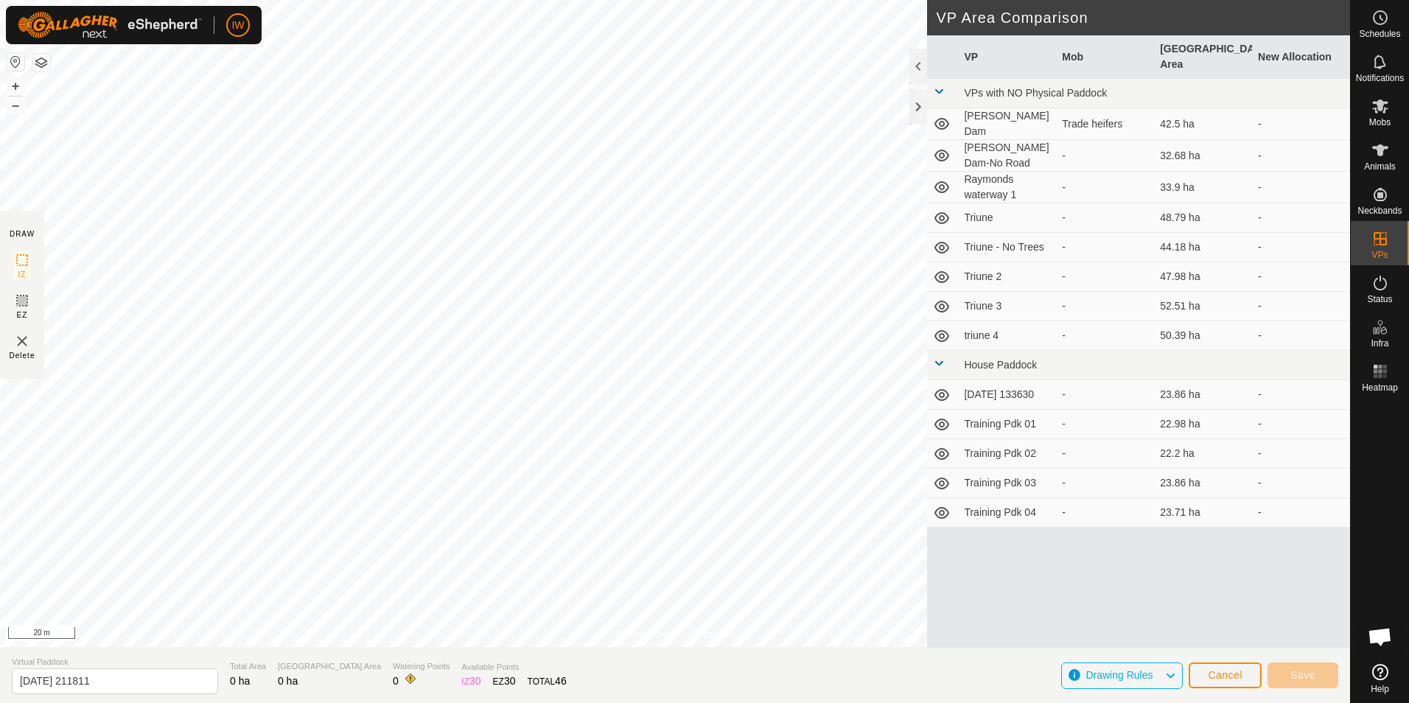
click at [1176, 675] on icon at bounding box center [1171, 675] width 12 height 19
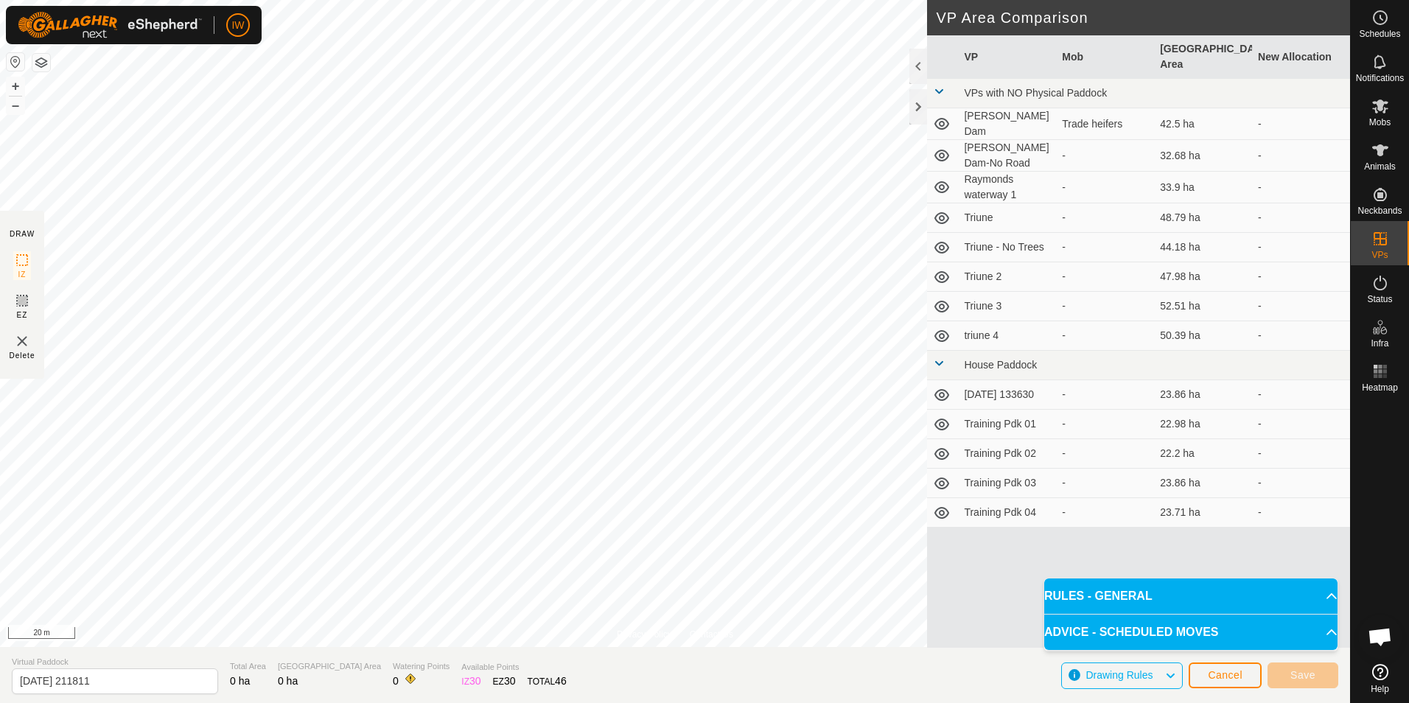
click at [966, 592] on div "VP Mob Grazing Area New Allocation VPs with NO Physical Paddock Bobby Dam Trade…" at bounding box center [1138, 341] width 423 height 613
click at [1149, 557] on div "VP Mob Grazing Area New Allocation VPs with NO Physical Paddock Bobby Dam Trade…" at bounding box center [1138, 341] width 423 height 613
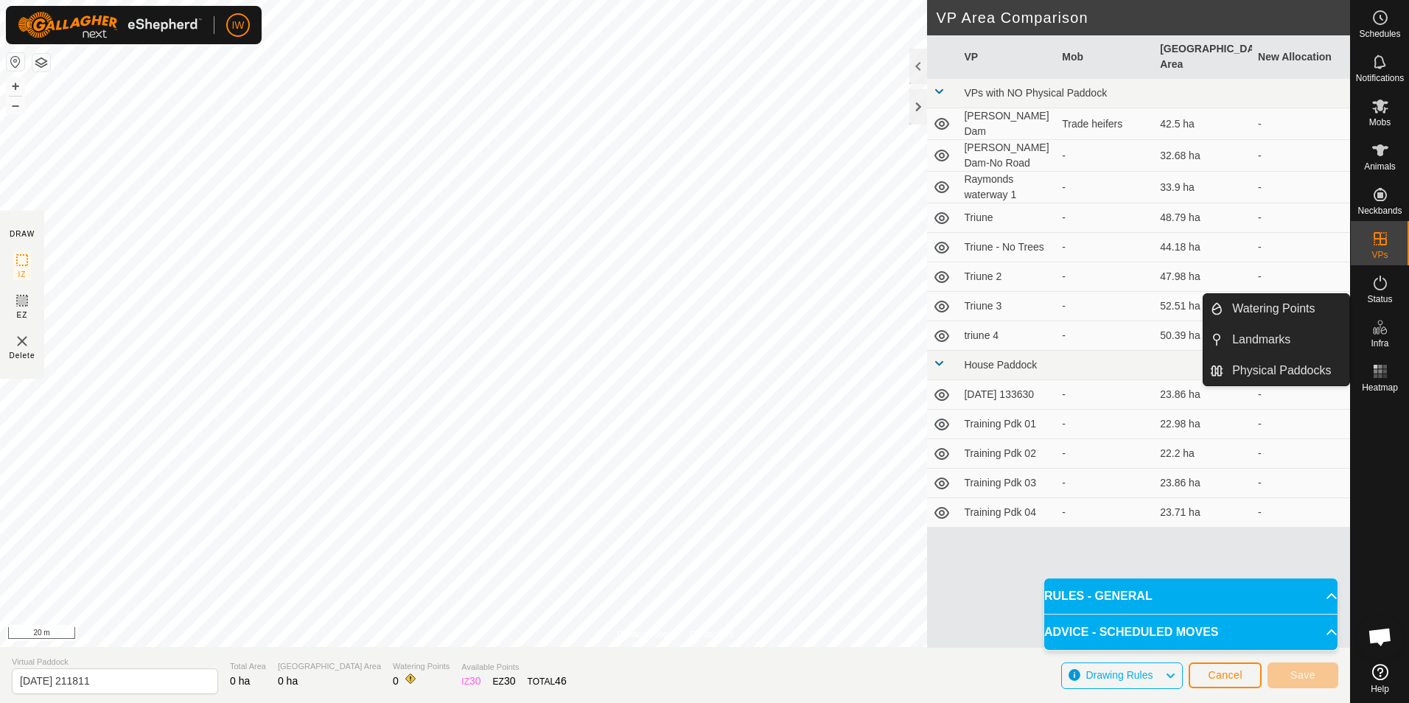
click at [1381, 332] on icon at bounding box center [1381, 327] width 18 height 18
click at [1366, 330] on div "Infra" at bounding box center [1380, 332] width 58 height 44
click at [1301, 372] on link "Physical Paddocks" at bounding box center [1287, 370] width 126 height 29
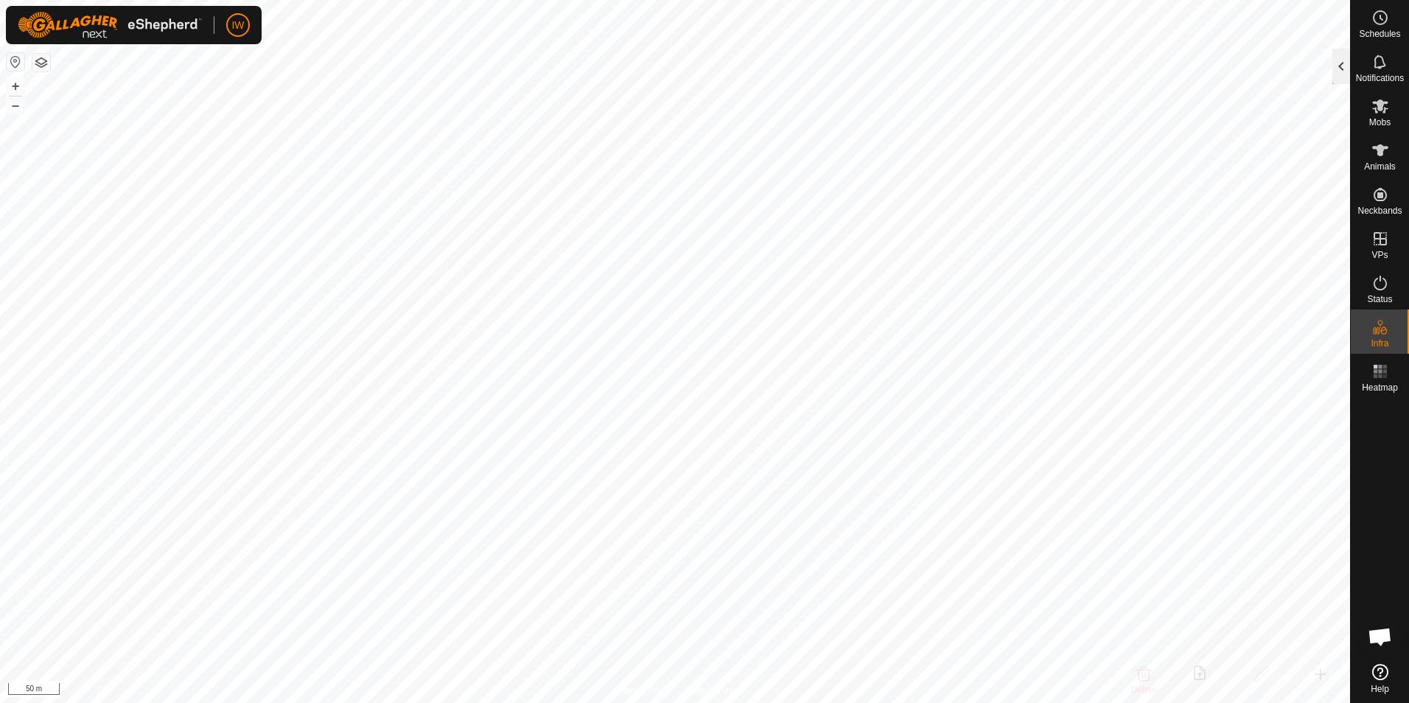
click at [1338, 63] on div at bounding box center [1342, 66] width 18 height 35
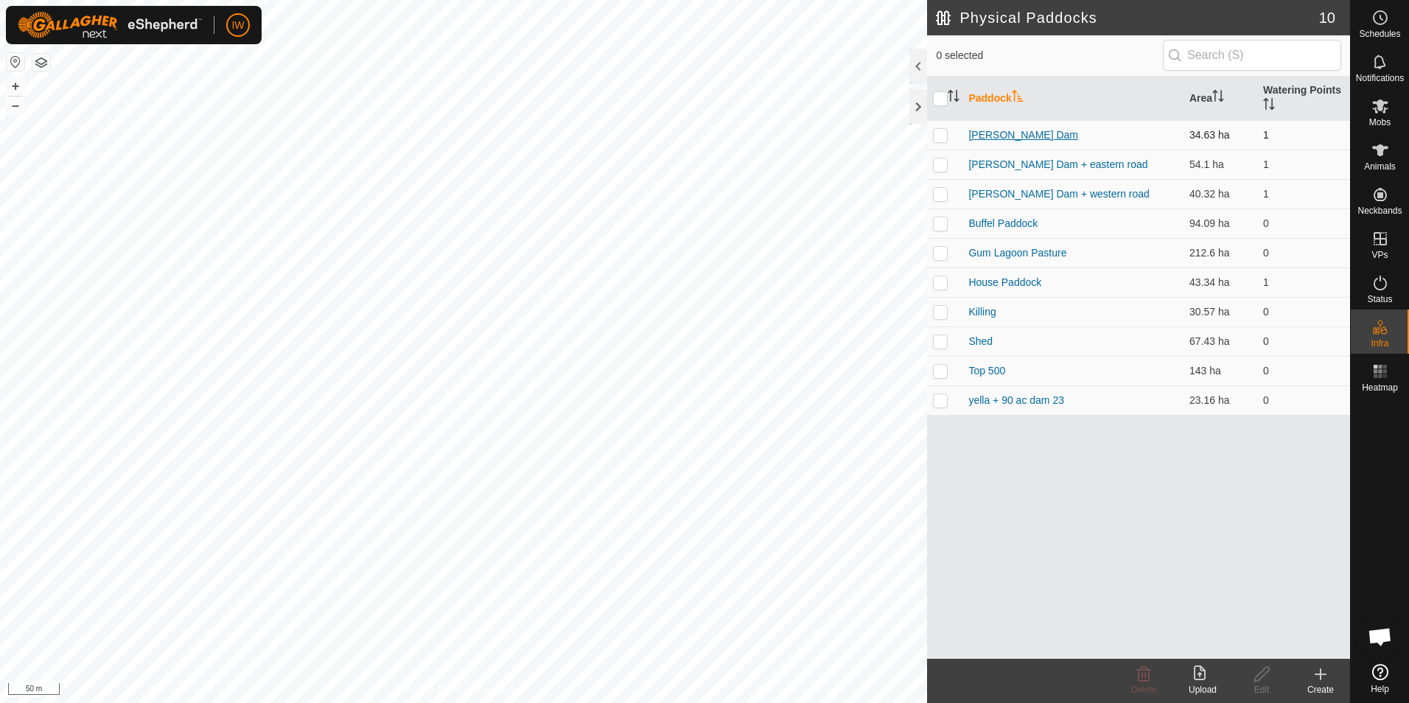
click at [978, 136] on link "[PERSON_NAME] Dam" at bounding box center [1024, 135] width 110 height 12
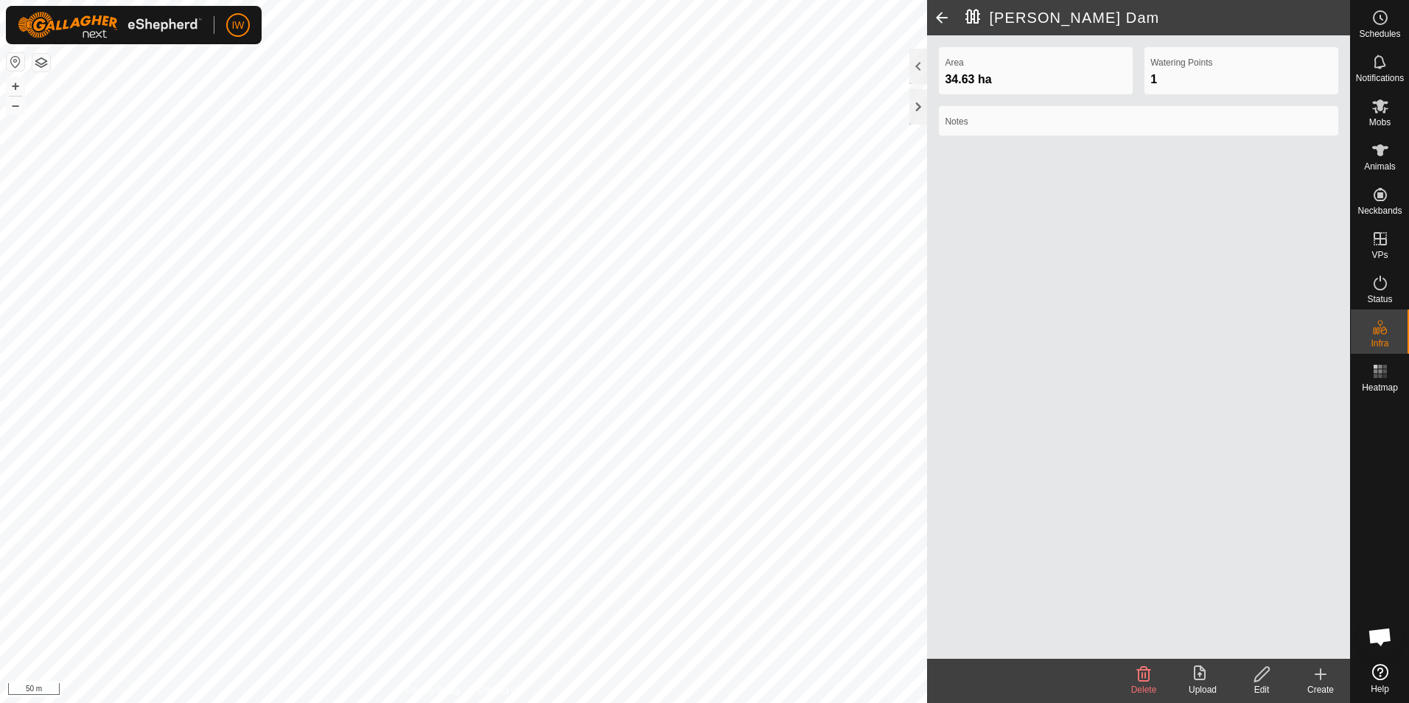
click at [936, 17] on span at bounding box center [941, 17] width 29 height 35
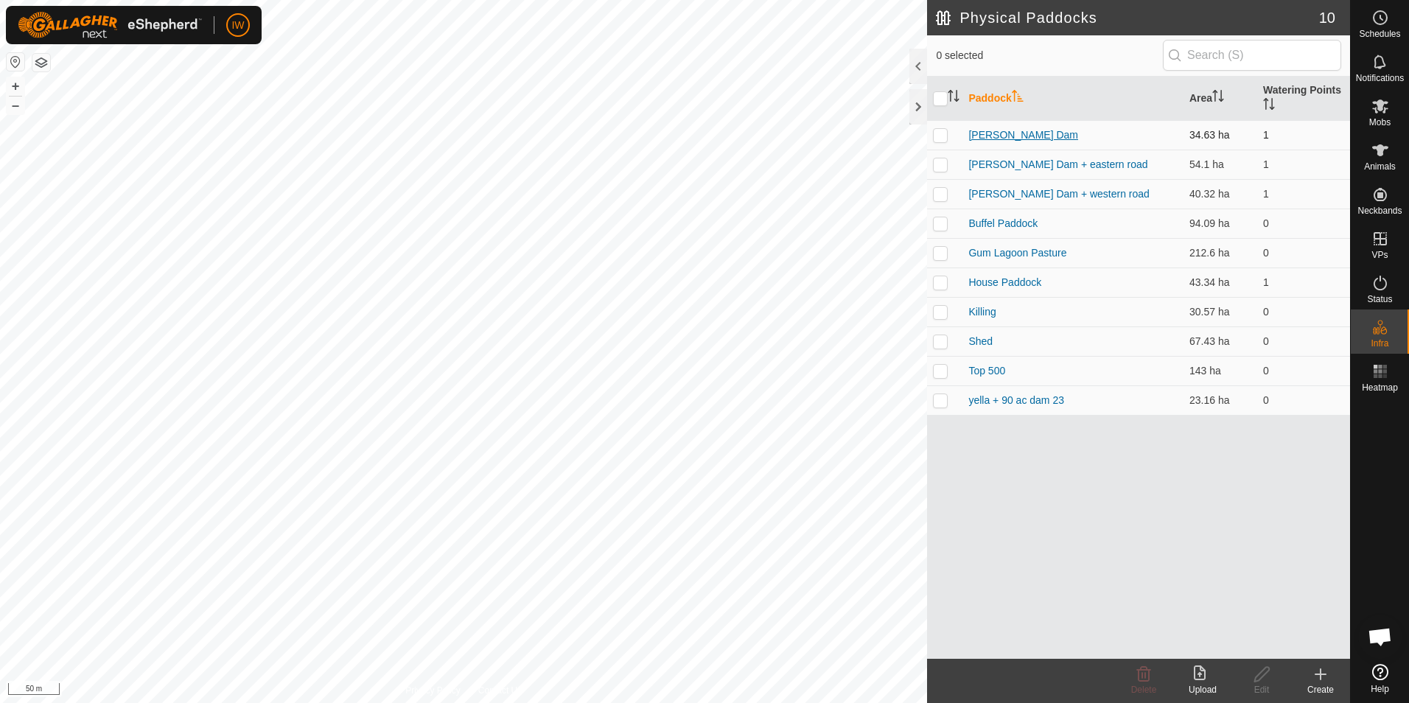
click at [976, 134] on link "[PERSON_NAME] Dam" at bounding box center [1024, 135] width 110 height 12
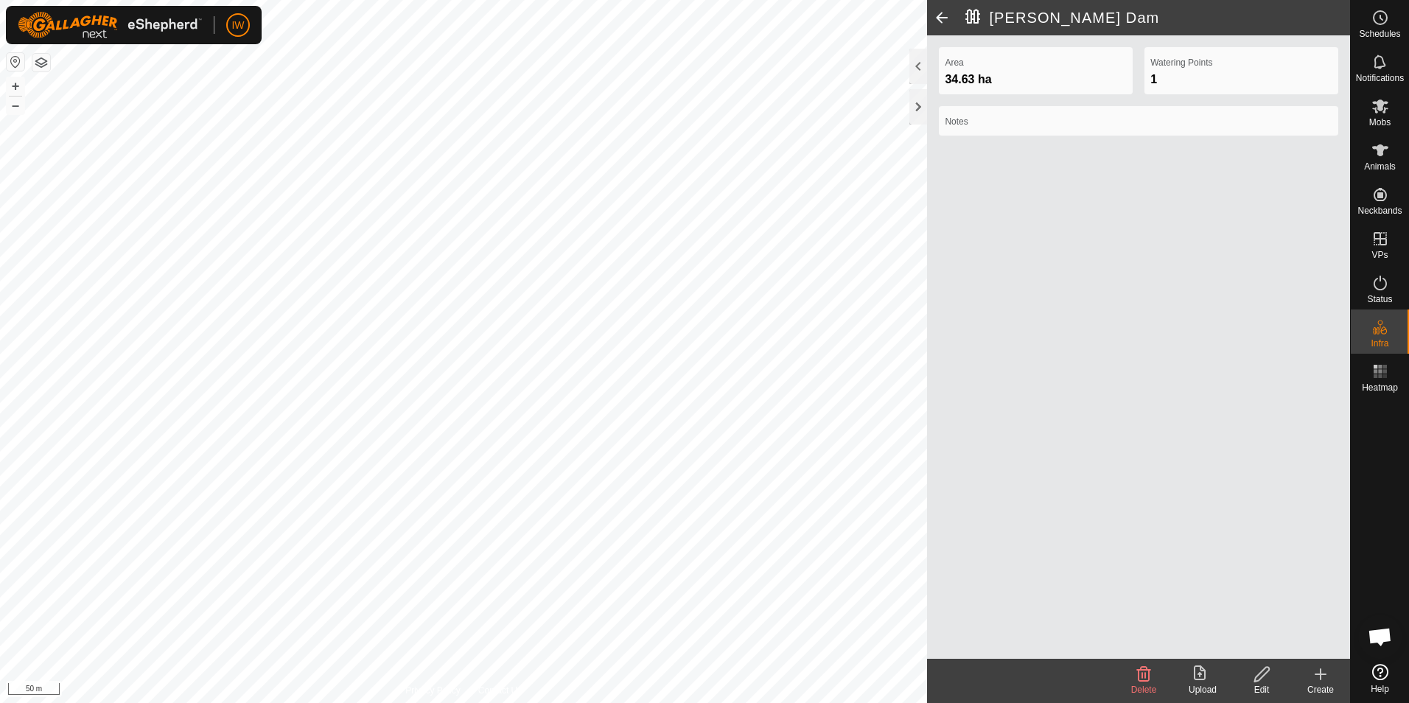
click at [941, 16] on span at bounding box center [941, 17] width 29 height 35
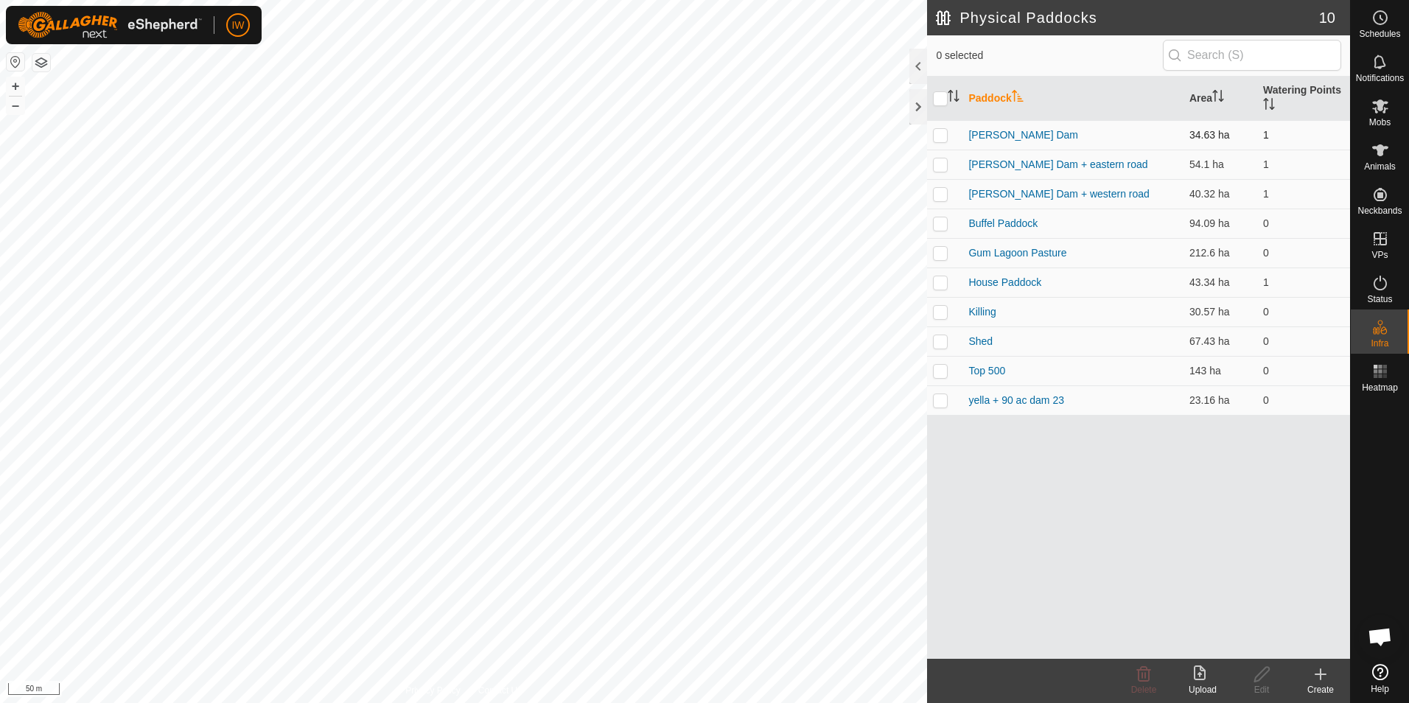
click at [941, 134] on p-checkbox at bounding box center [940, 135] width 15 height 12
checkbox input "true"
click at [1205, 674] on icon at bounding box center [1200, 673] width 12 height 15
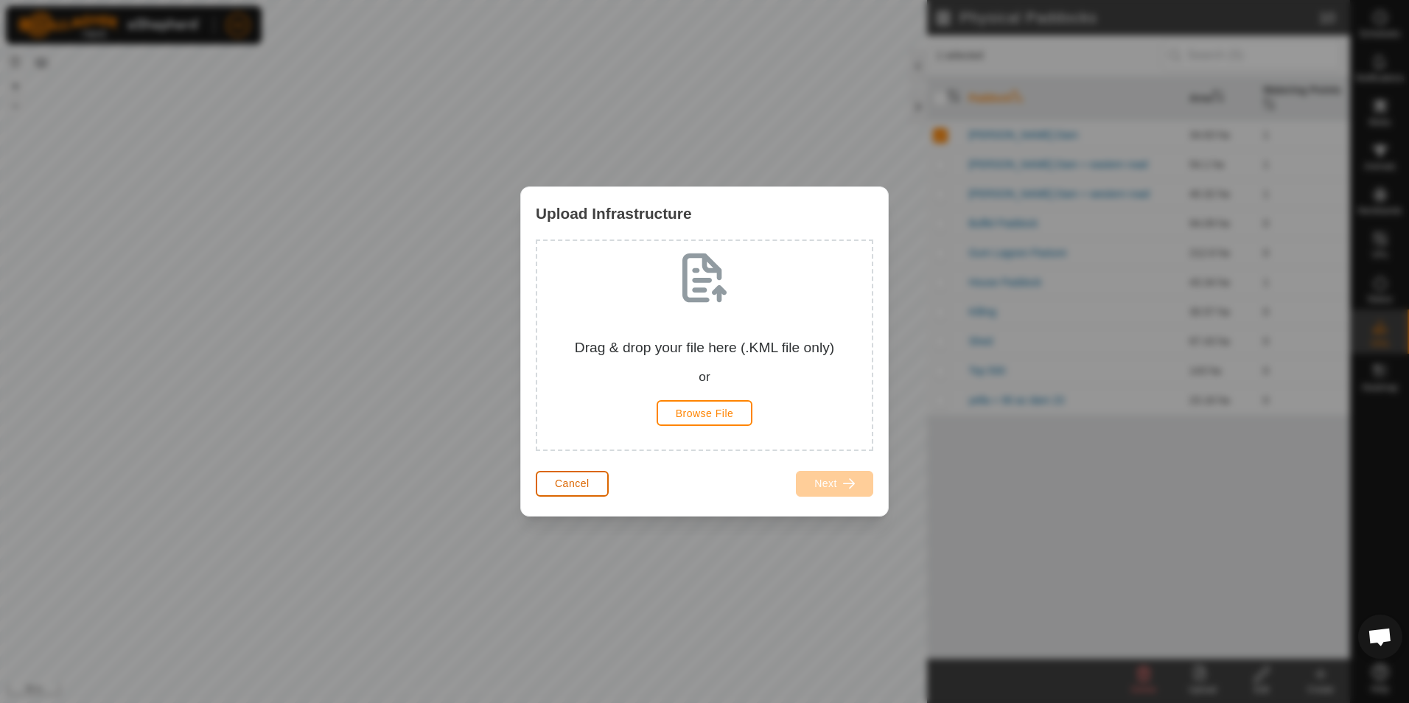
click at [580, 480] on span "Cancel" at bounding box center [572, 484] width 35 height 12
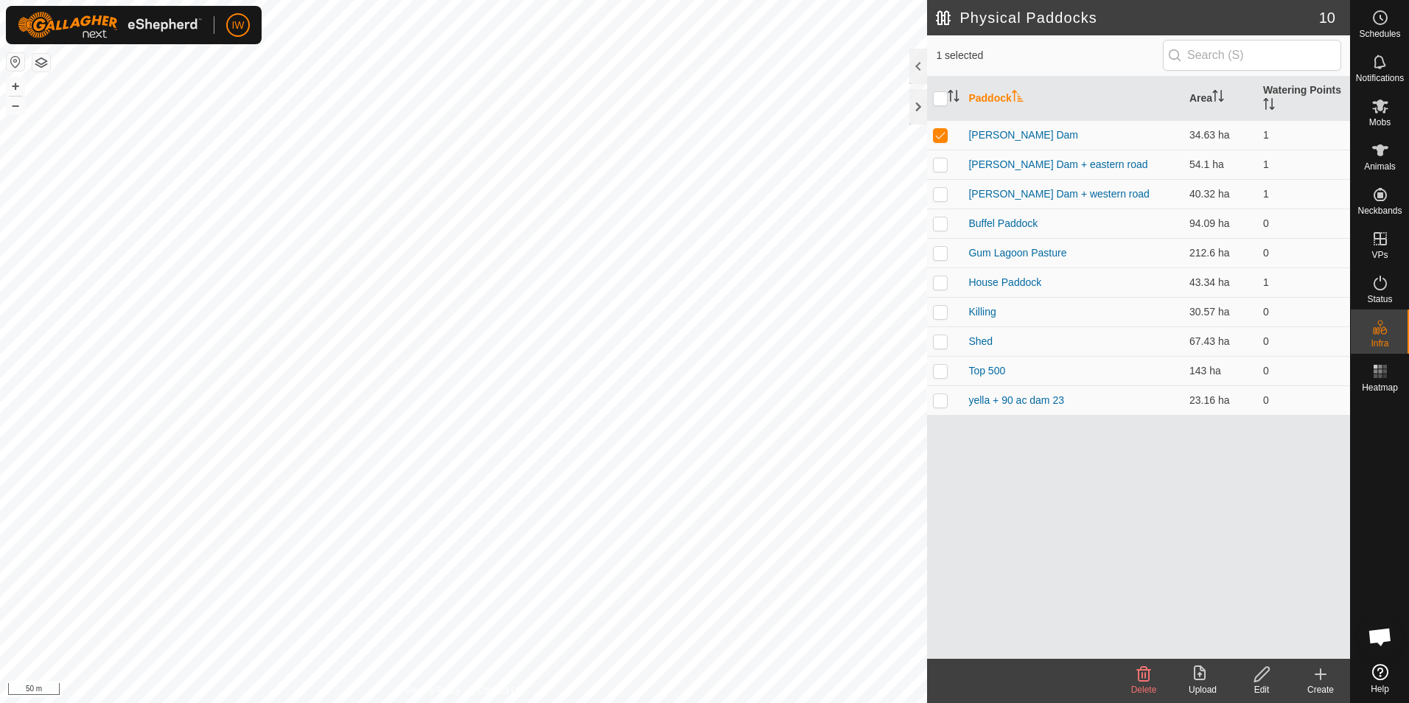
click at [1315, 680] on icon at bounding box center [1321, 675] width 18 height 18
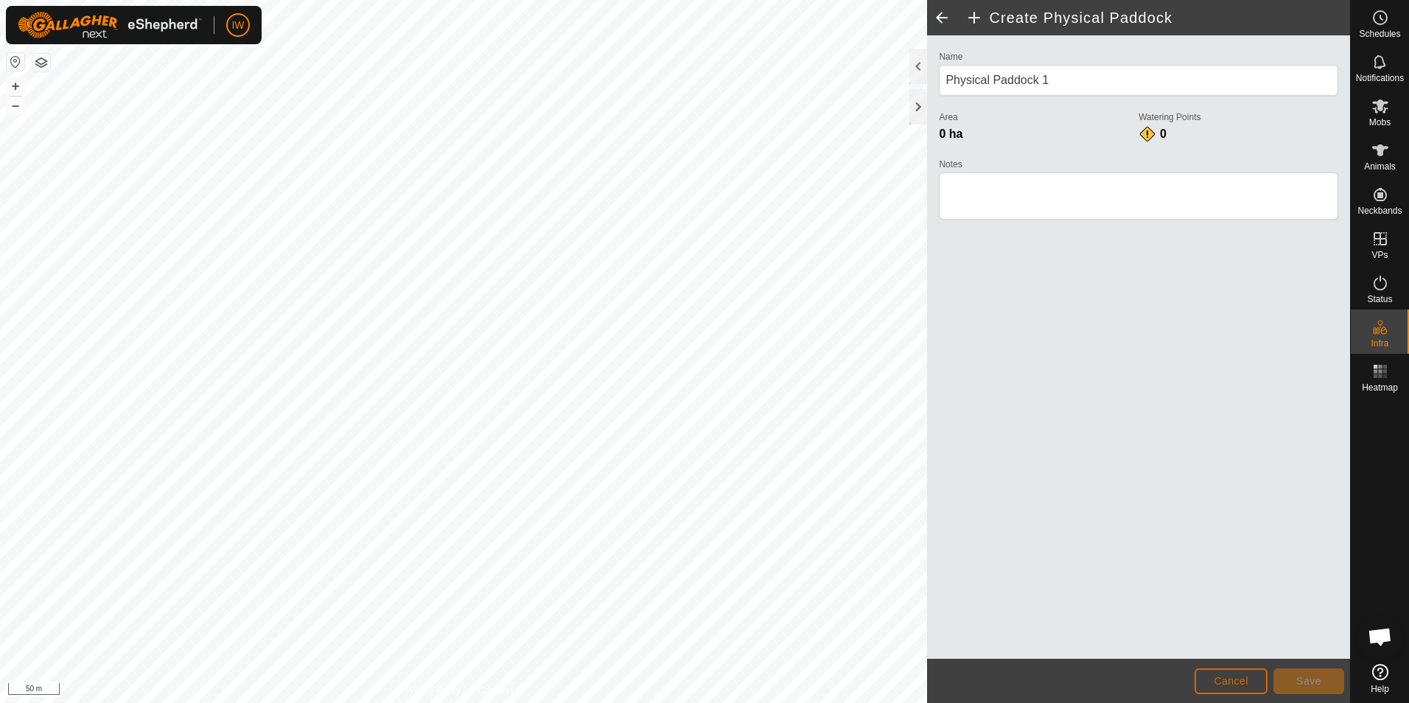
click at [1247, 684] on span "Cancel" at bounding box center [1231, 681] width 35 height 12
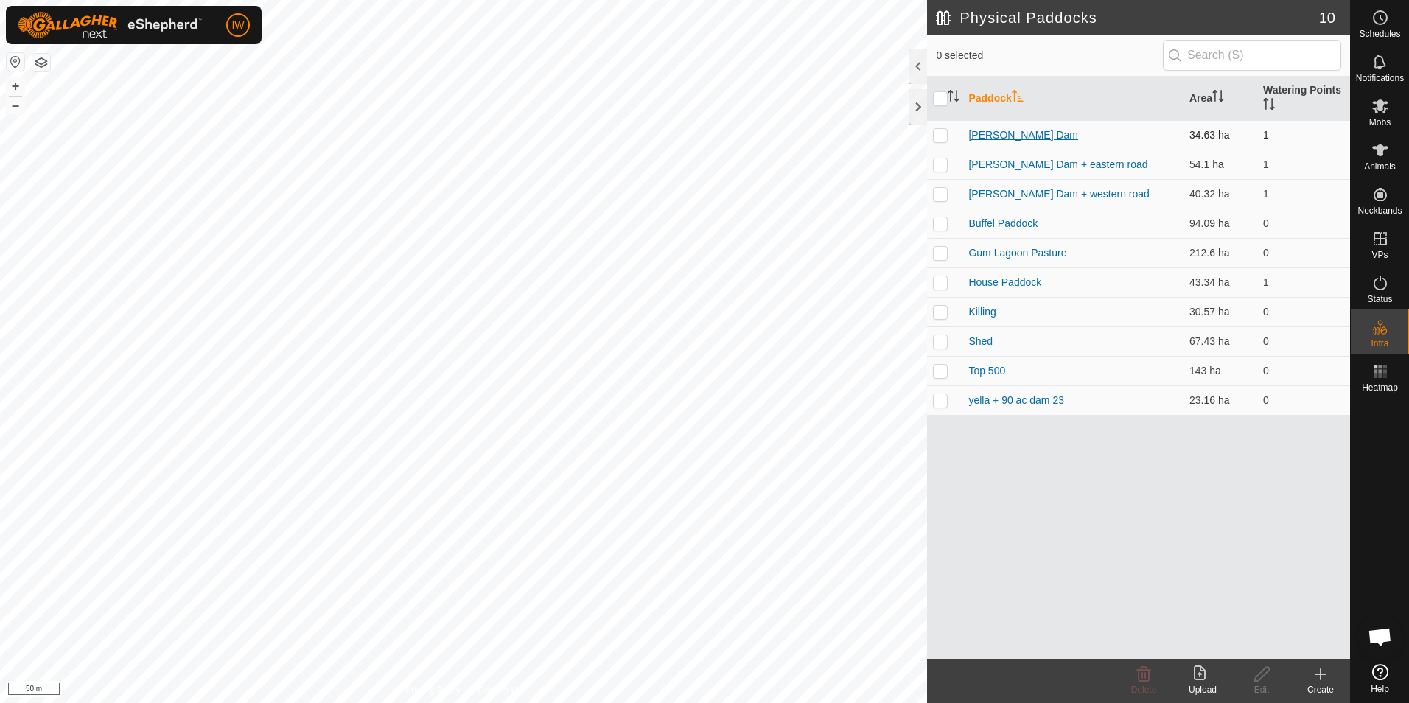
click at [987, 136] on link "[PERSON_NAME] Dam" at bounding box center [1024, 135] width 110 height 12
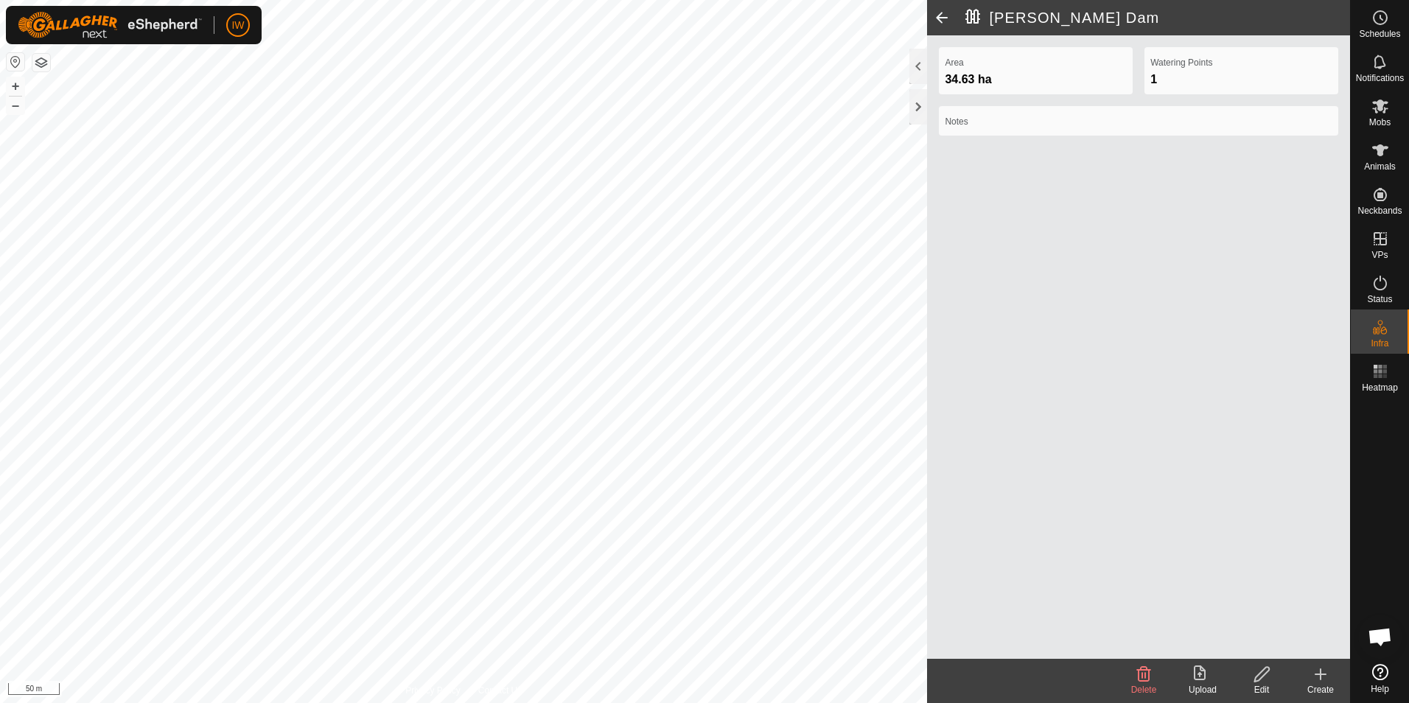
click at [1259, 680] on icon at bounding box center [1262, 674] width 15 height 15
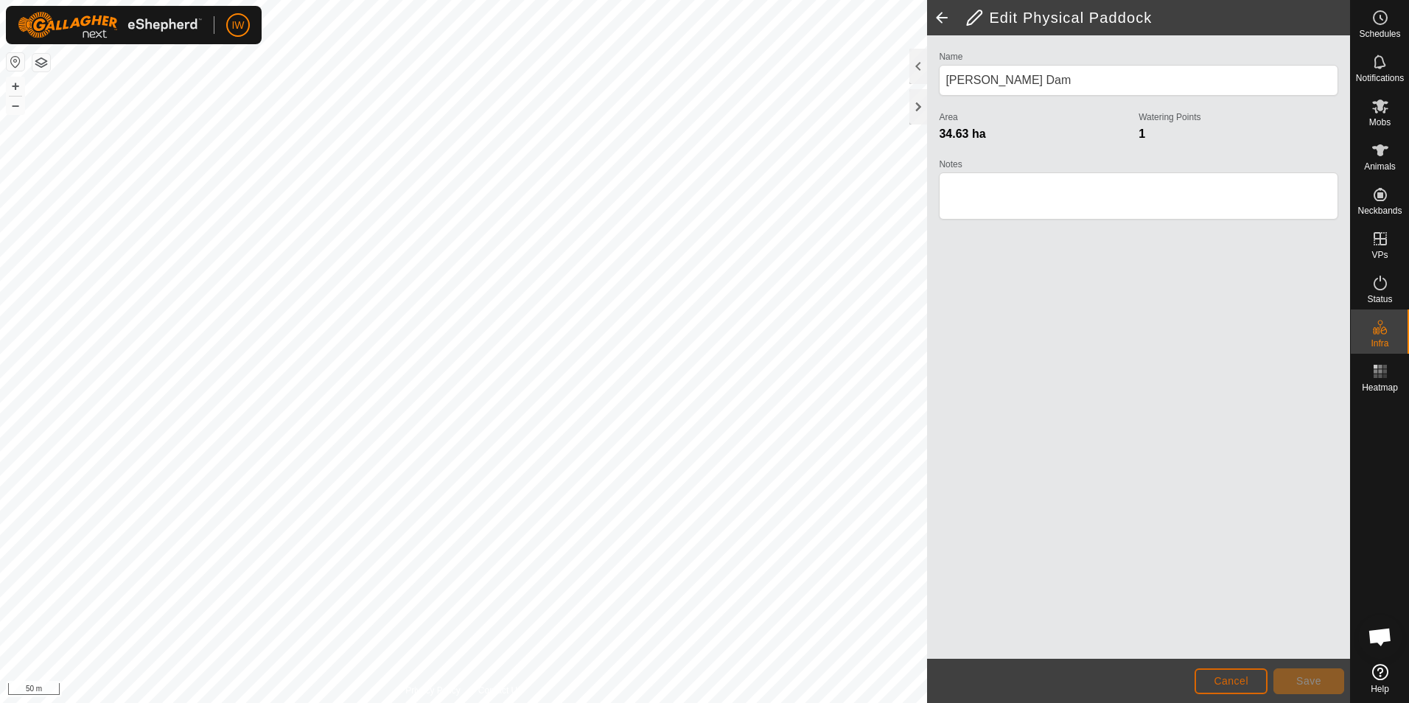
click at [1252, 680] on button "Cancel" at bounding box center [1231, 682] width 73 height 26
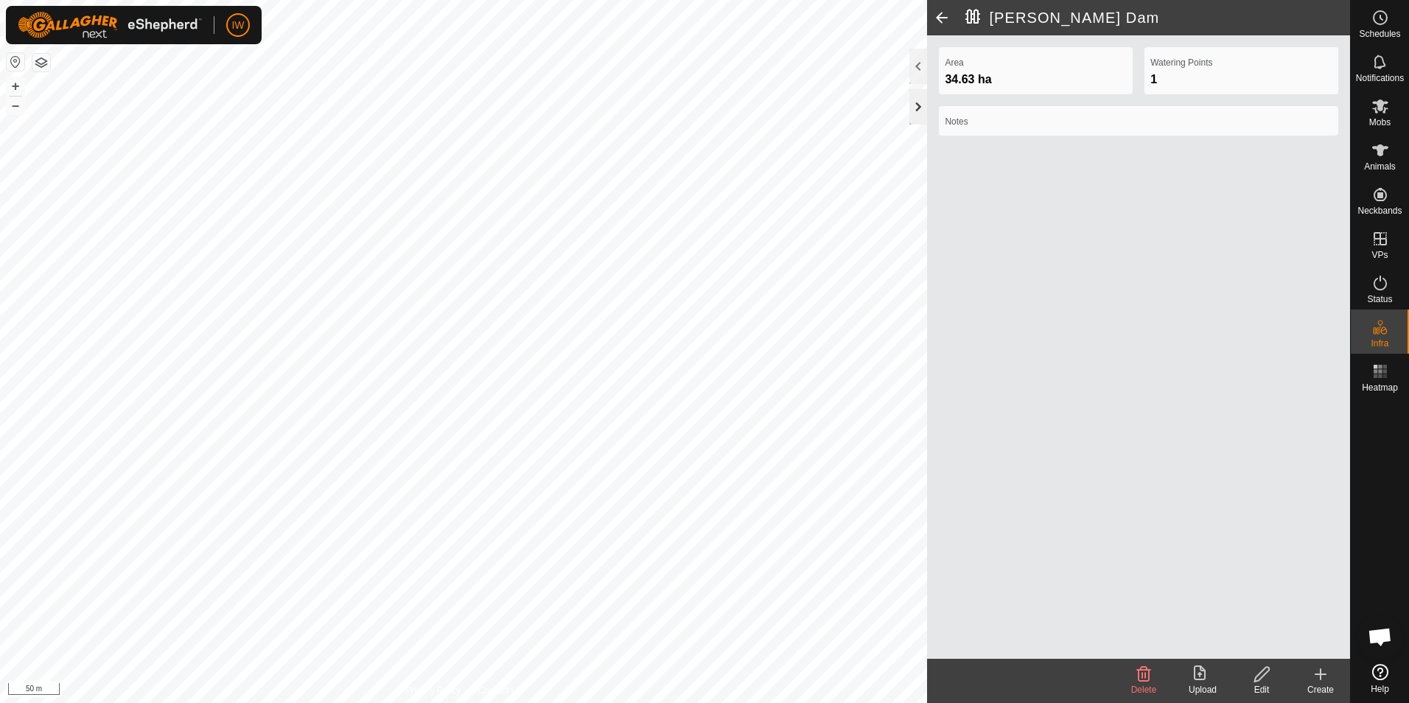
click at [923, 113] on div at bounding box center [919, 106] width 18 height 35
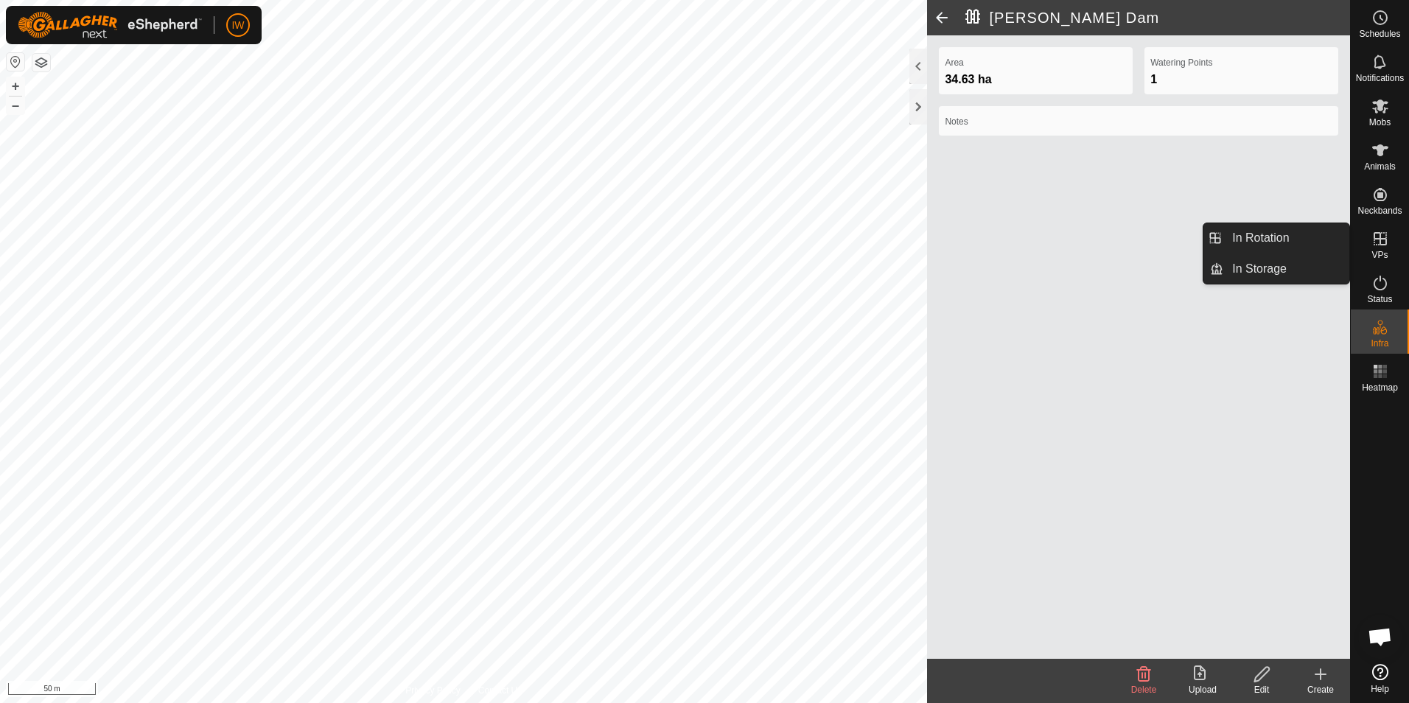
click at [1379, 277] on icon at bounding box center [1381, 283] width 18 height 18
